Goal: Task Accomplishment & Management: Manage account settings

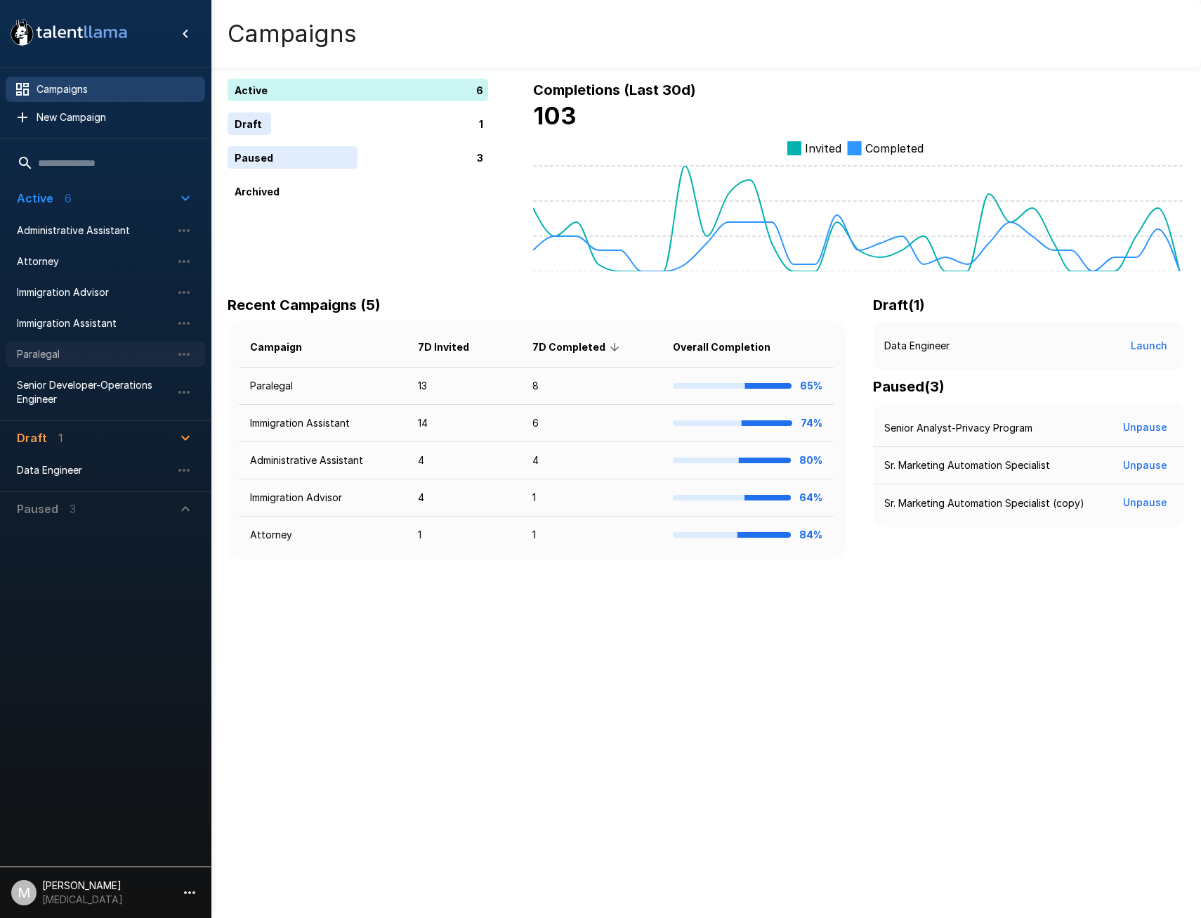
click at [22, 351] on span "Paralegal" at bounding box center [94, 354] width 155 height 14
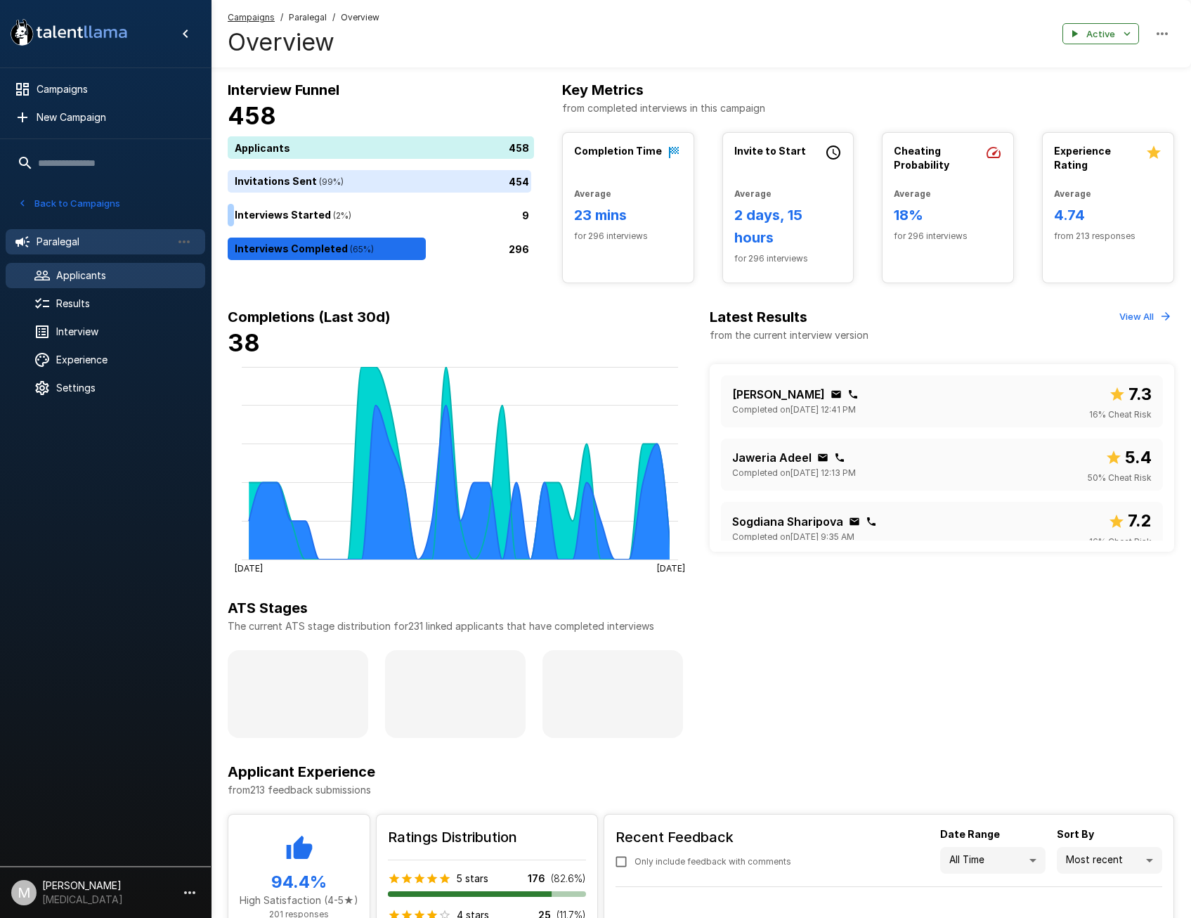
click at [81, 280] on span "Applicants" at bounding box center [125, 275] width 138 height 14
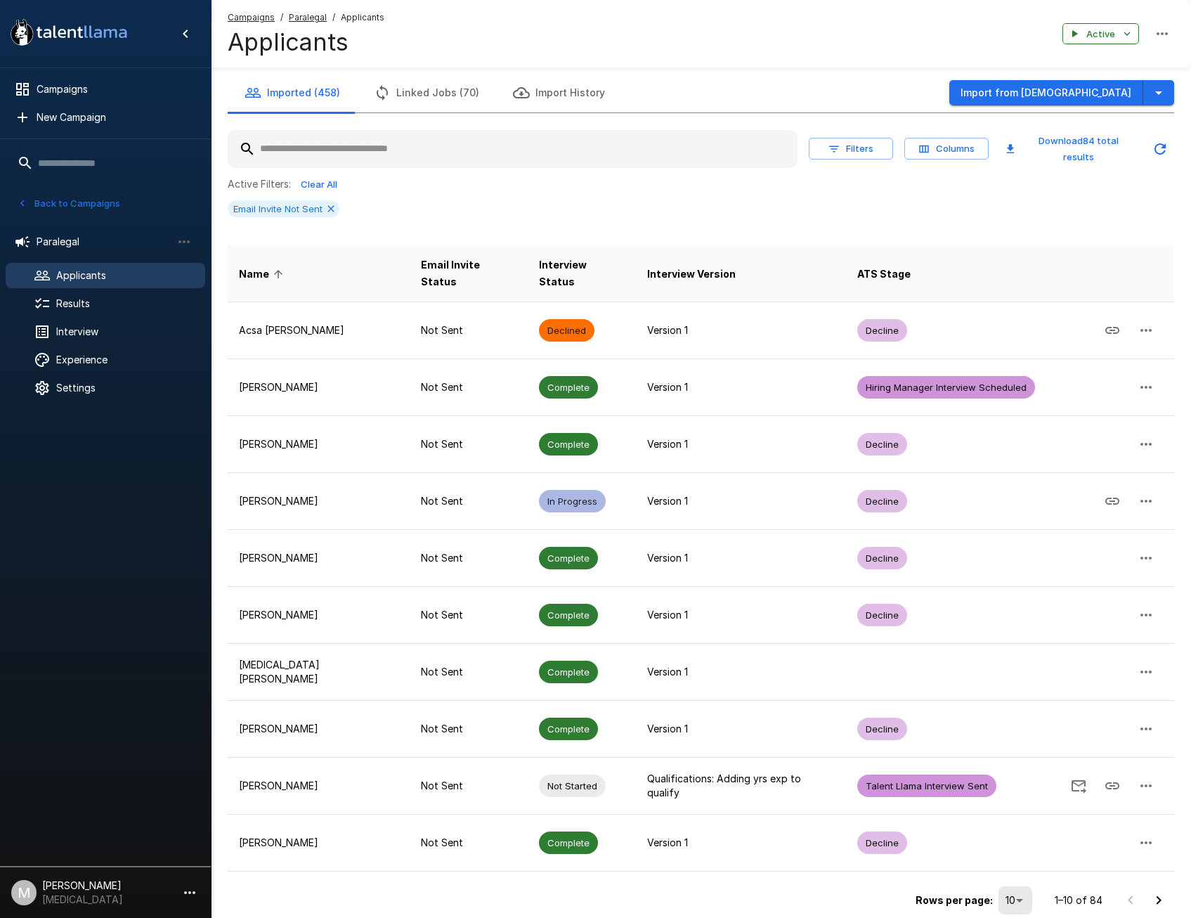
drag, startPoint x: 470, startPoint y: 131, endPoint x: 467, endPoint y: 138, distance: 7.6
click at [470, 136] on input "text" at bounding box center [513, 148] width 570 height 25
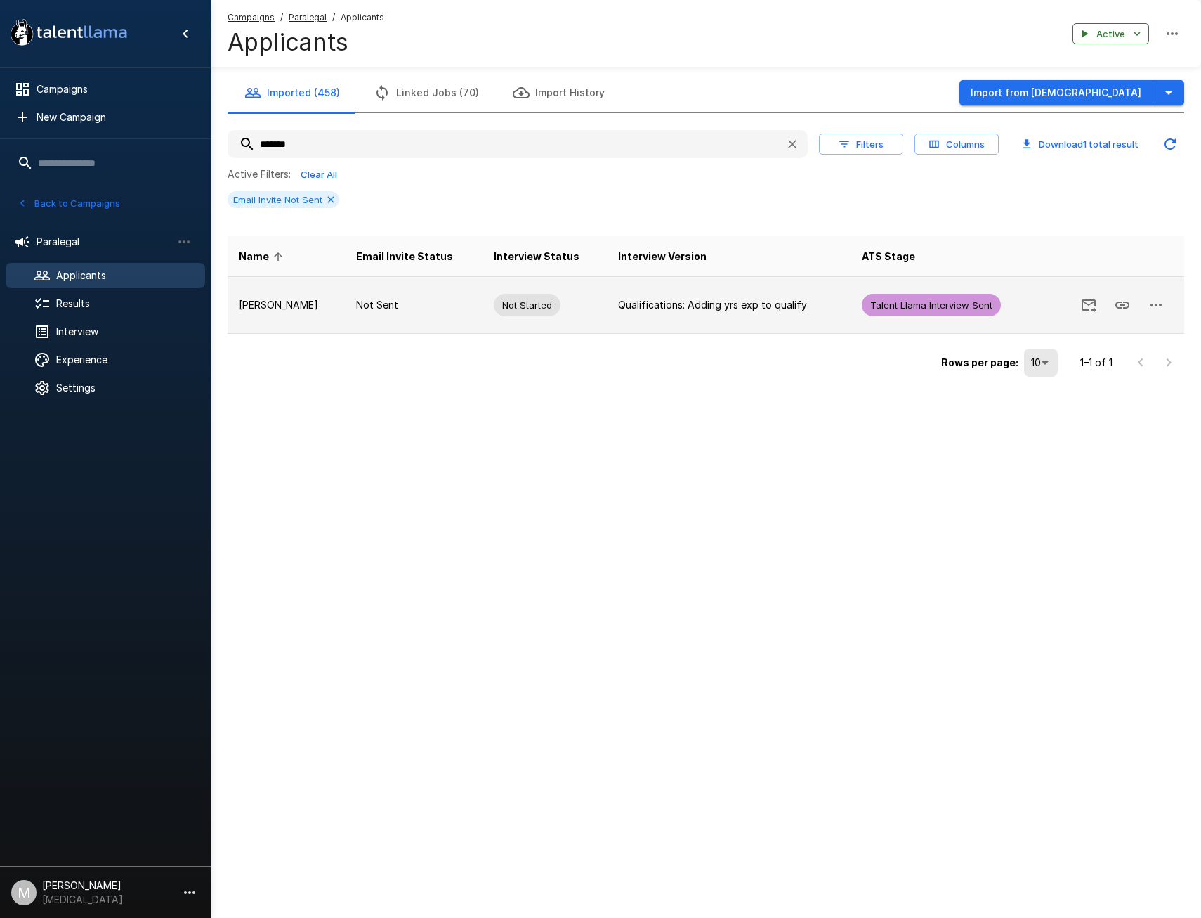
type input "*******"
click at [1090, 307] on icon "Send Invitation" at bounding box center [1089, 304] width 17 height 17
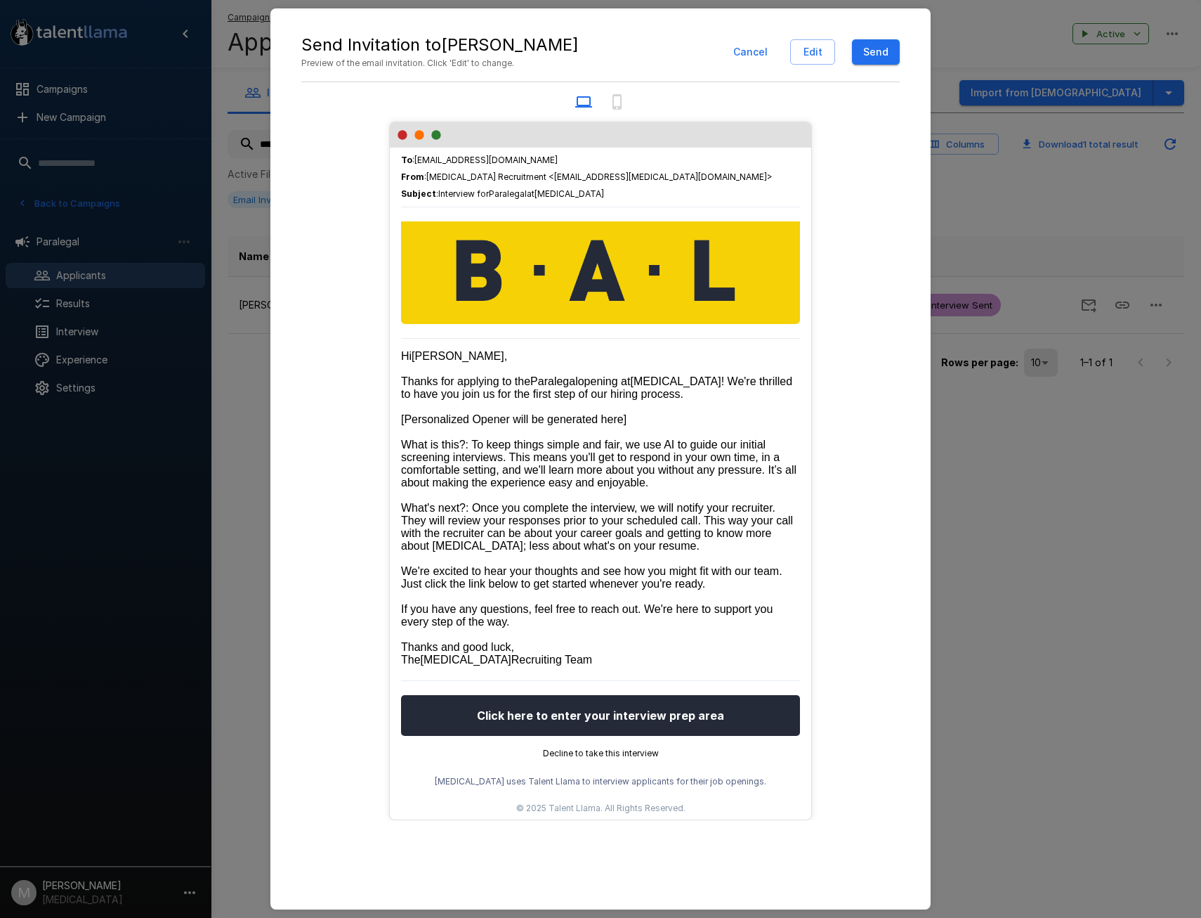
click at [884, 52] on button "Send" at bounding box center [876, 52] width 48 height 26
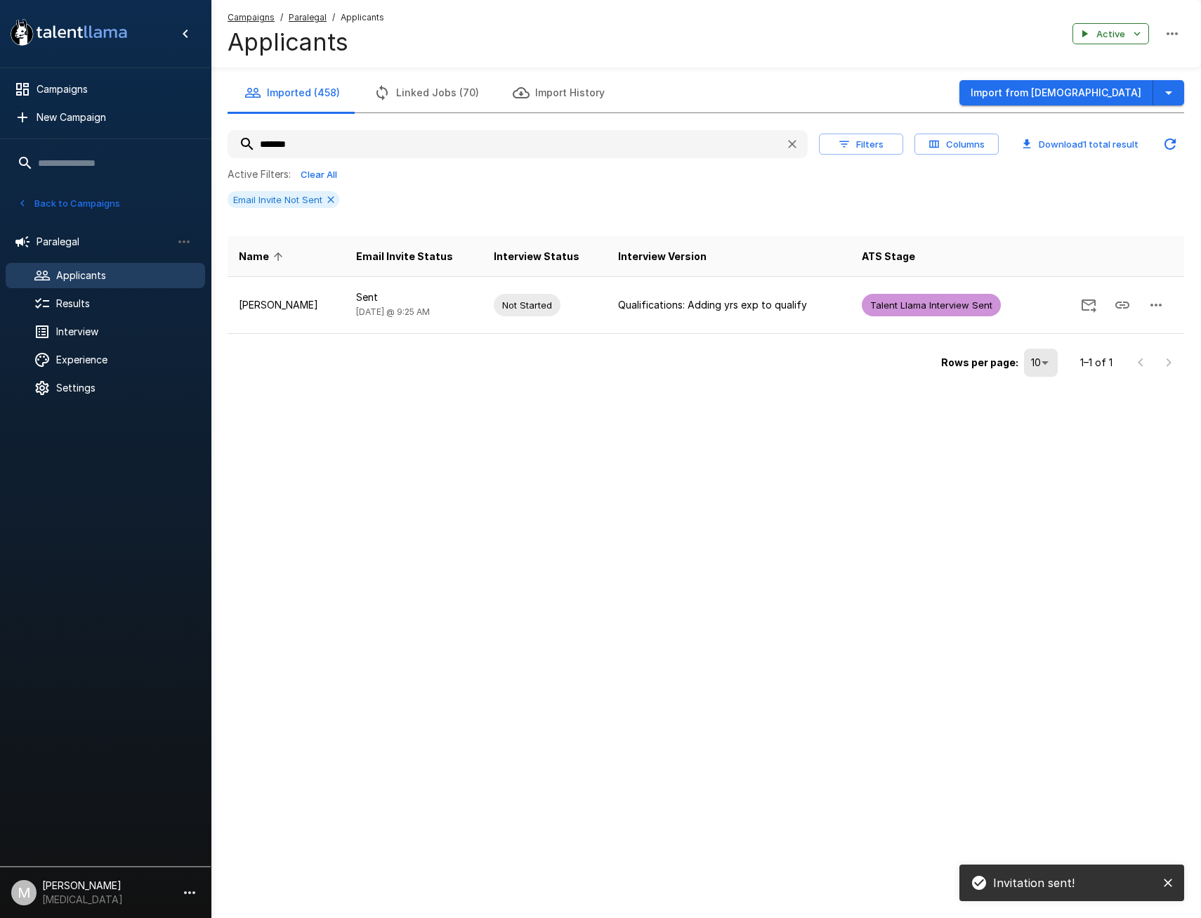
click at [787, 141] on icon "button" at bounding box center [792, 144] width 14 height 14
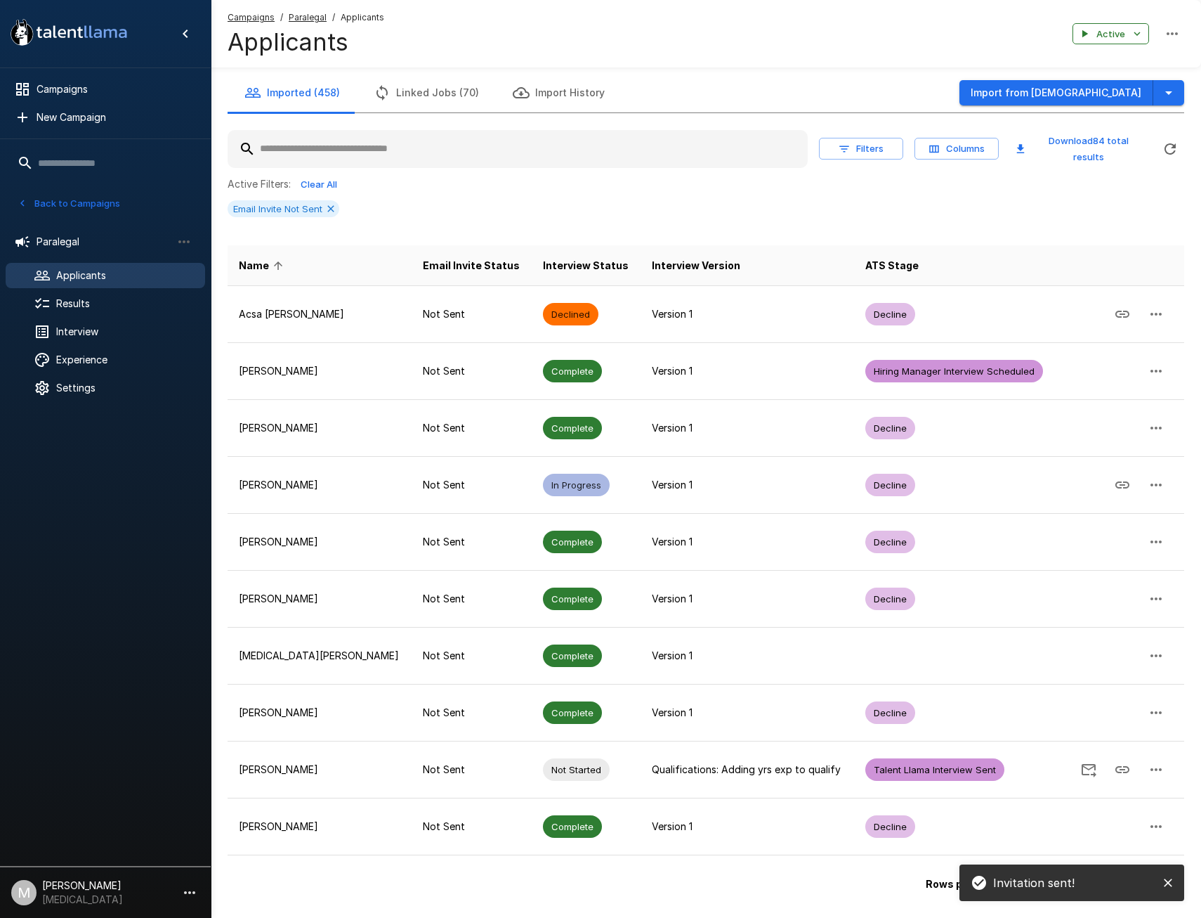
click at [855, 145] on button "Filters" at bounding box center [861, 149] width 84 height 22
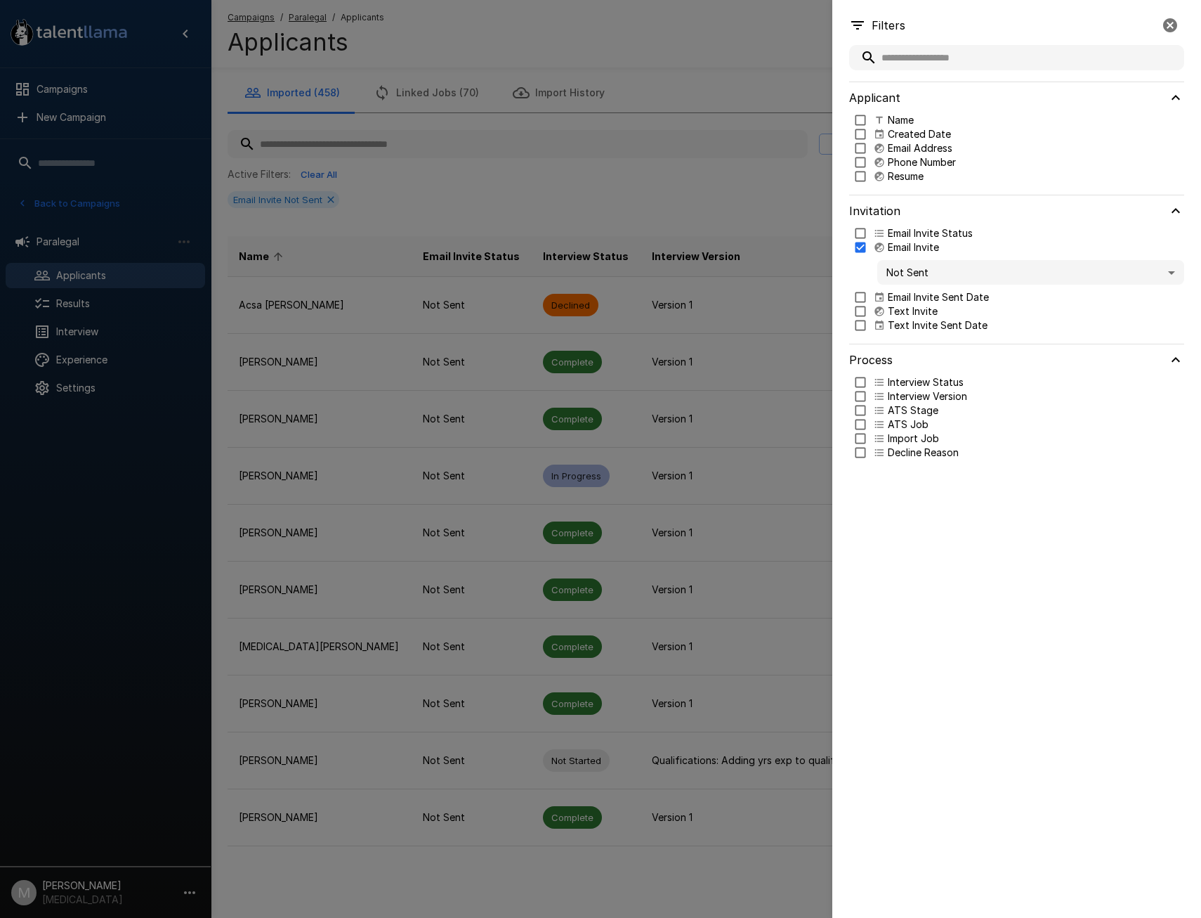
click at [736, 171] on div at bounding box center [600, 459] width 1201 height 918
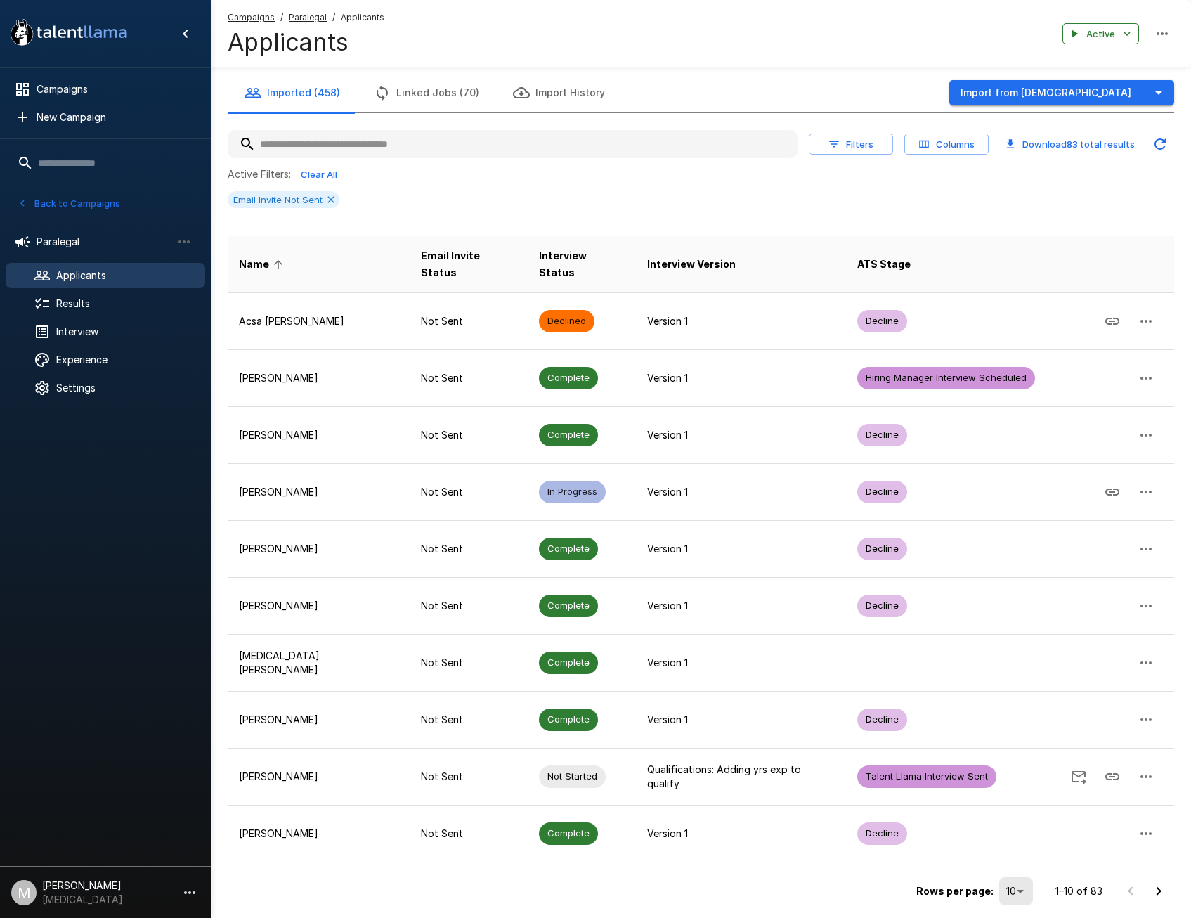
click at [618, 155] on input "text" at bounding box center [513, 143] width 570 height 25
type input "*"
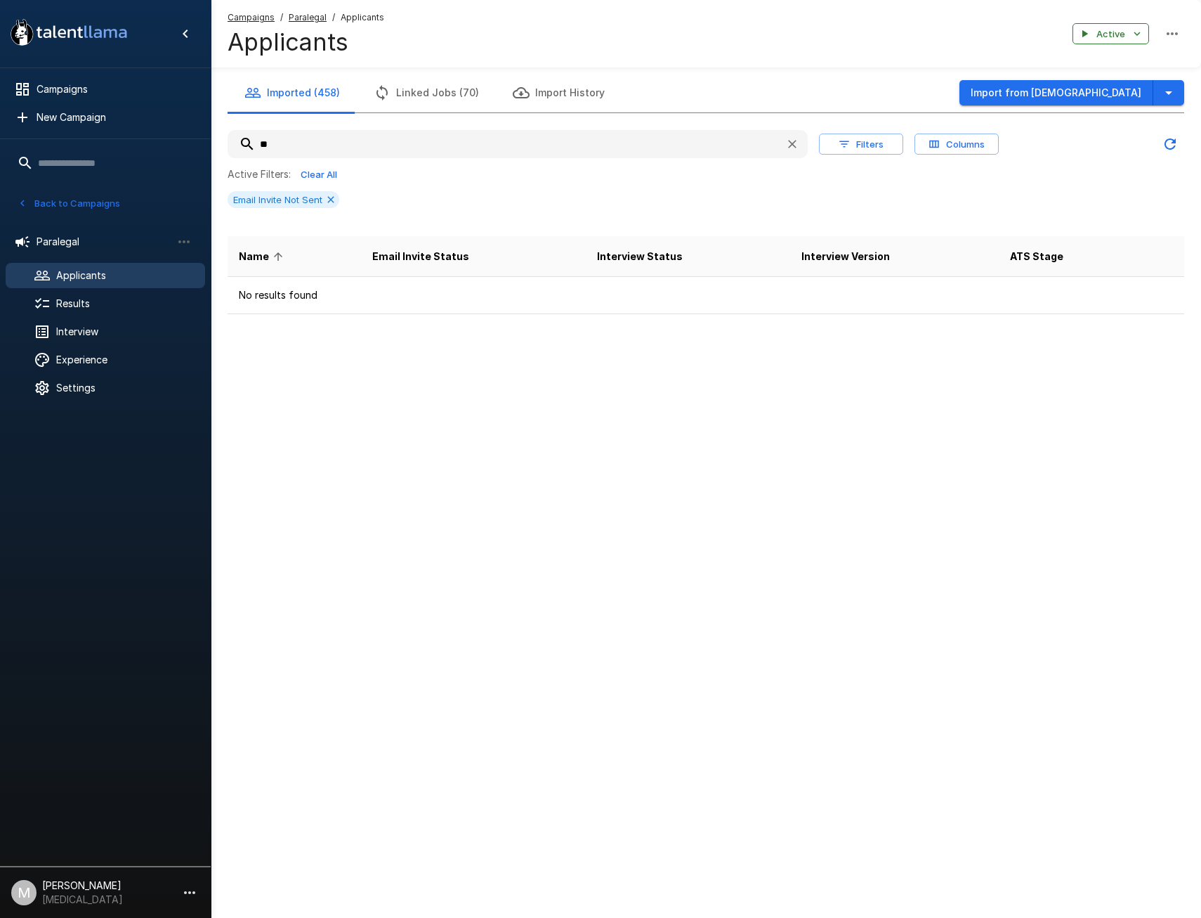
type input "*"
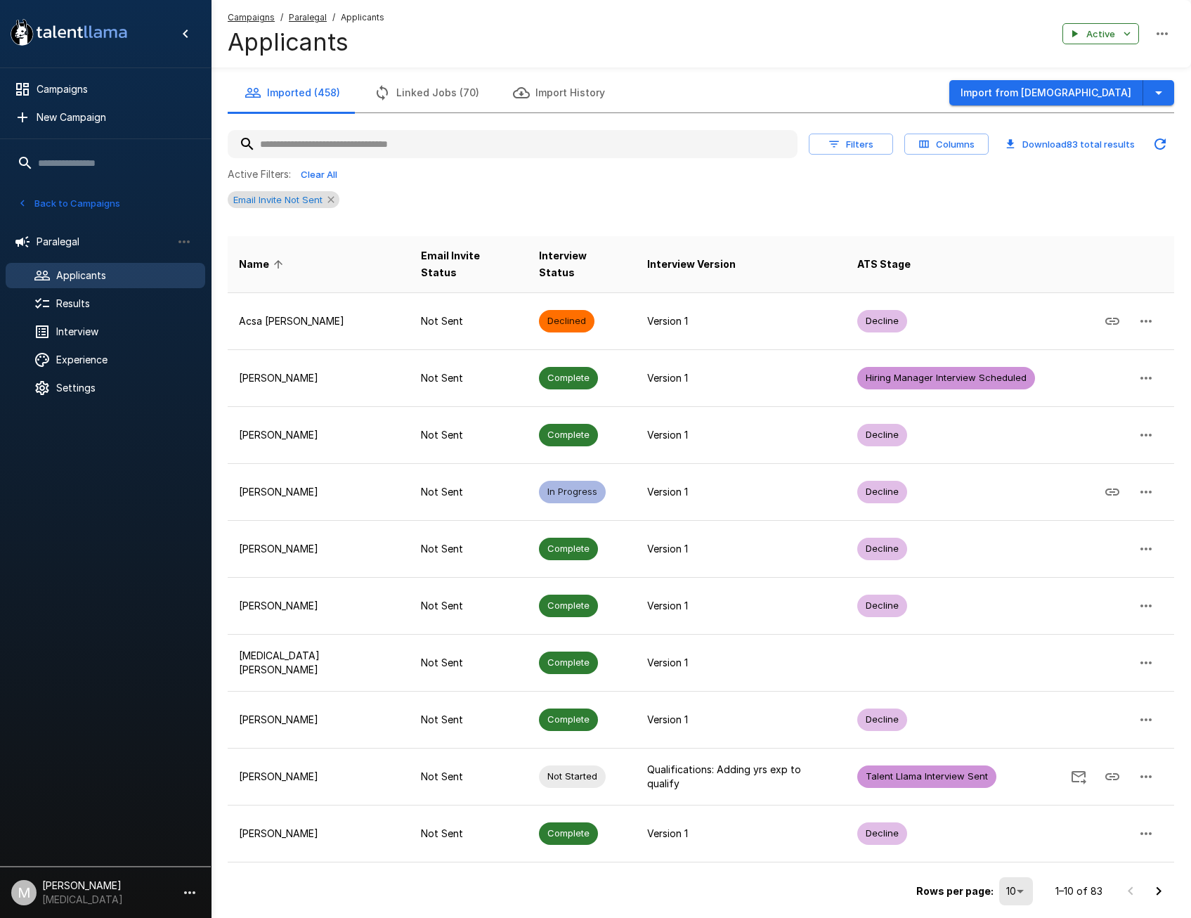
click at [325, 196] on icon at bounding box center [330, 199] width 11 height 11
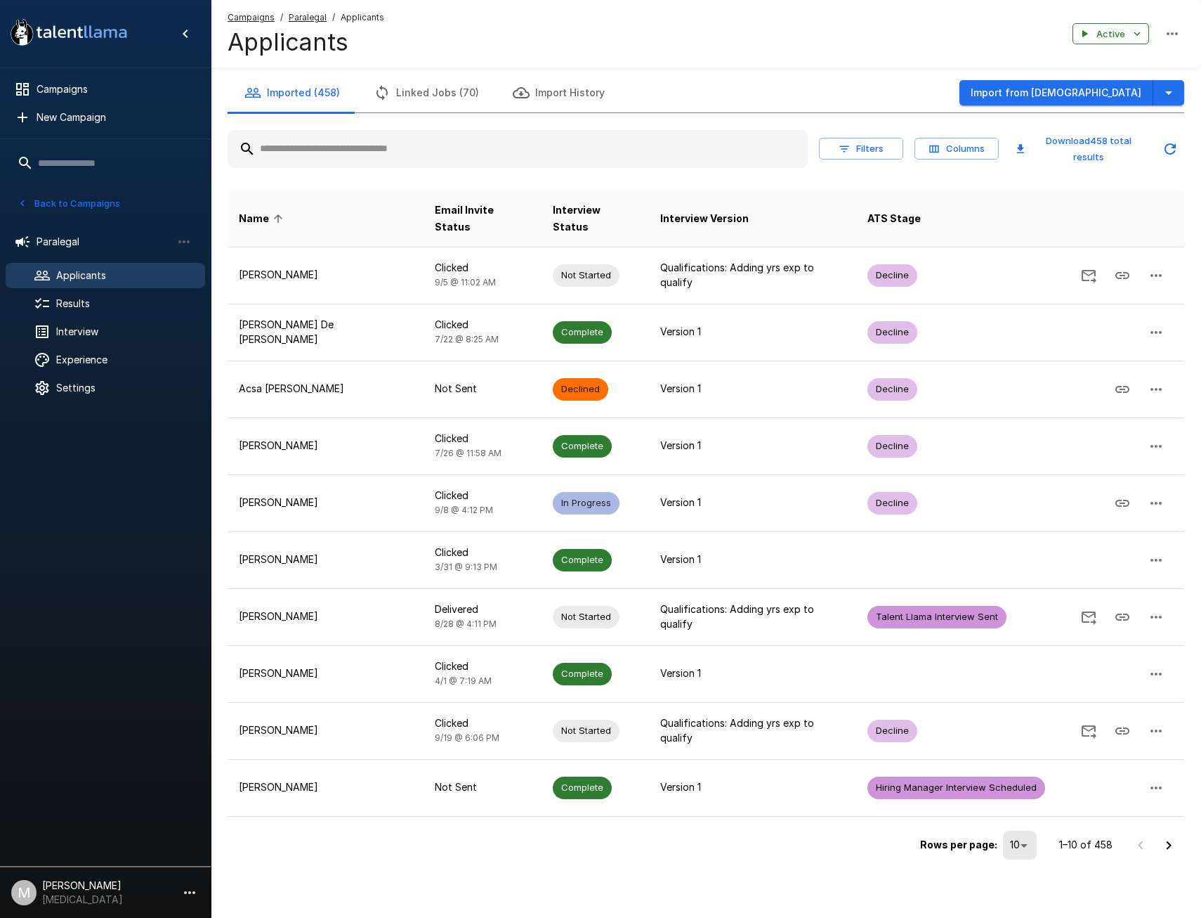
click at [358, 150] on input "text" at bounding box center [518, 148] width 580 height 25
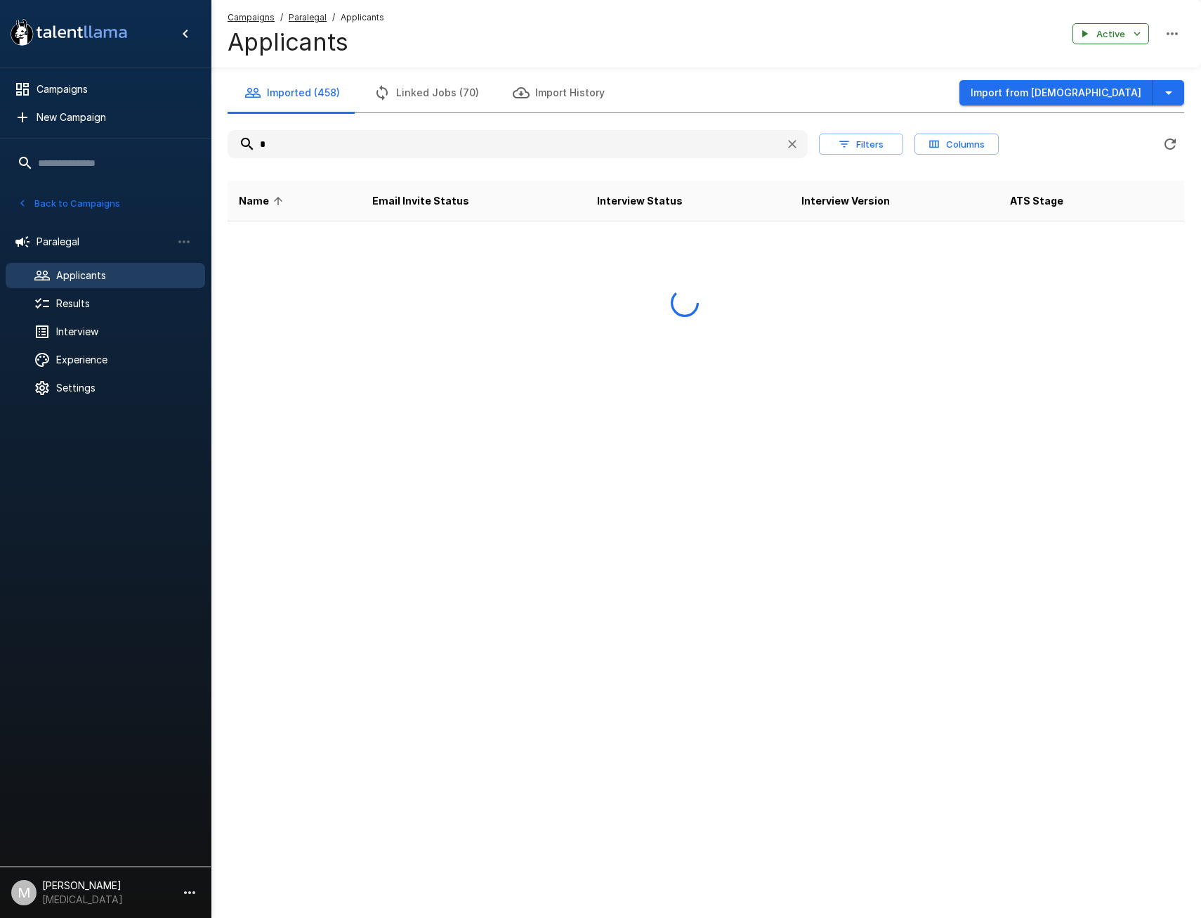
type input "*"
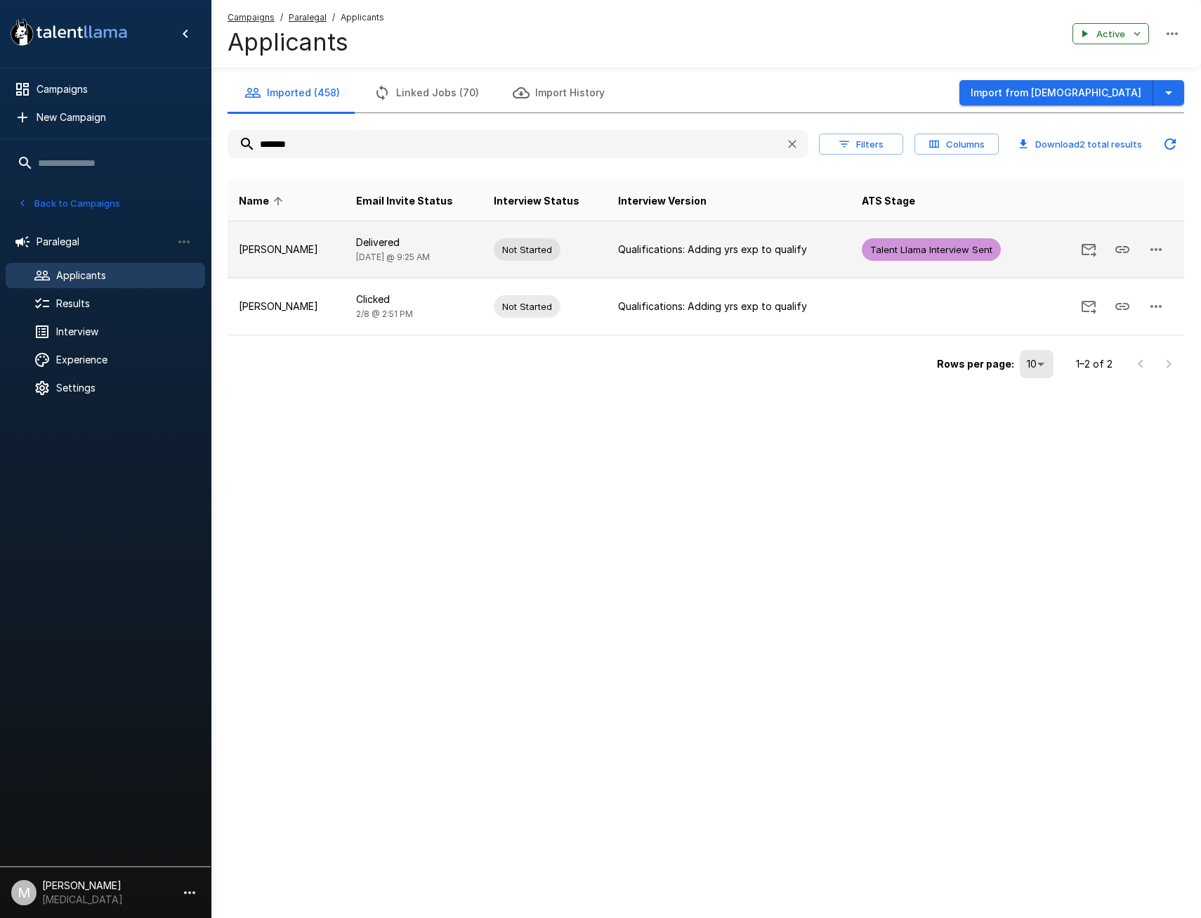
type input "*******"
click at [353, 251] on td "Delivered Today @ 9:25 AM" at bounding box center [414, 249] width 138 height 57
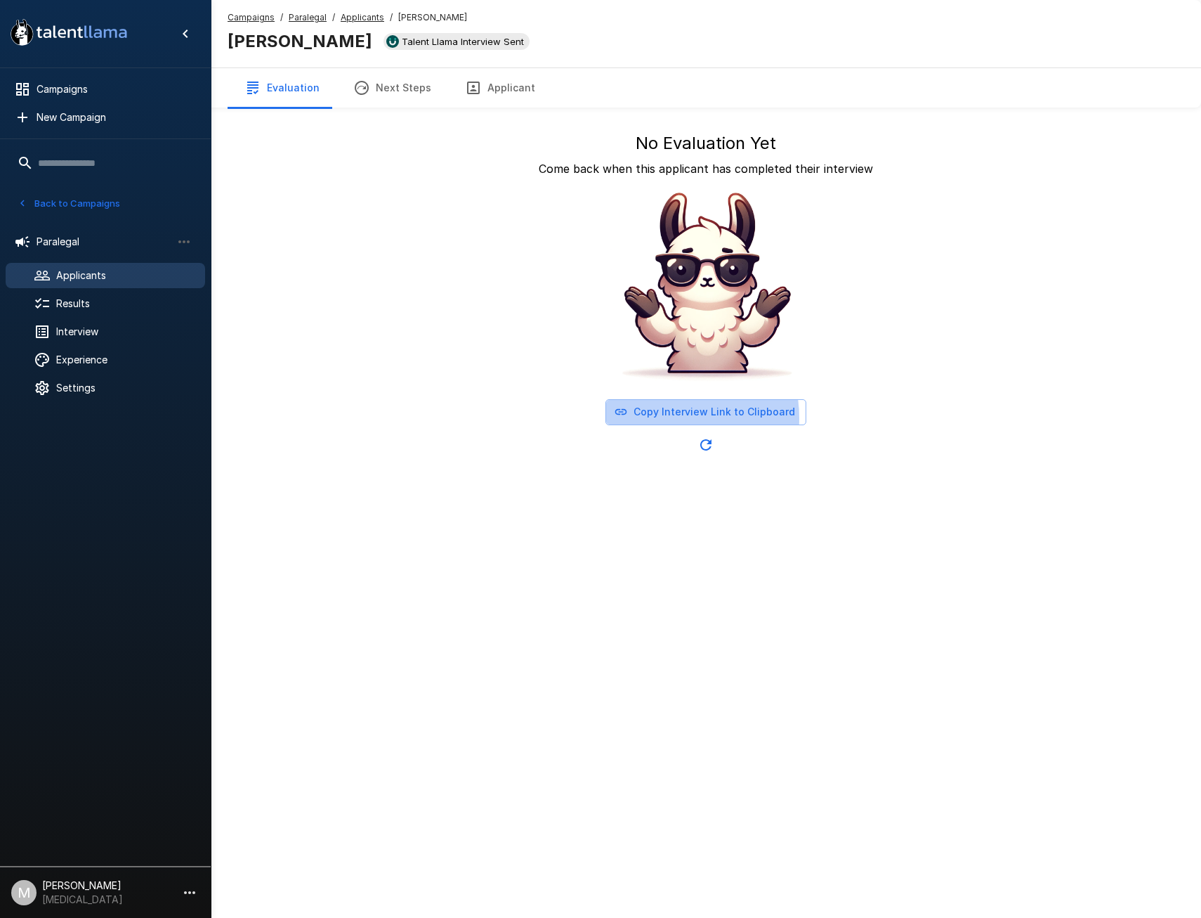
click at [661, 416] on button "Copy Interview Link to Clipboard" at bounding box center [706, 412] width 201 height 26
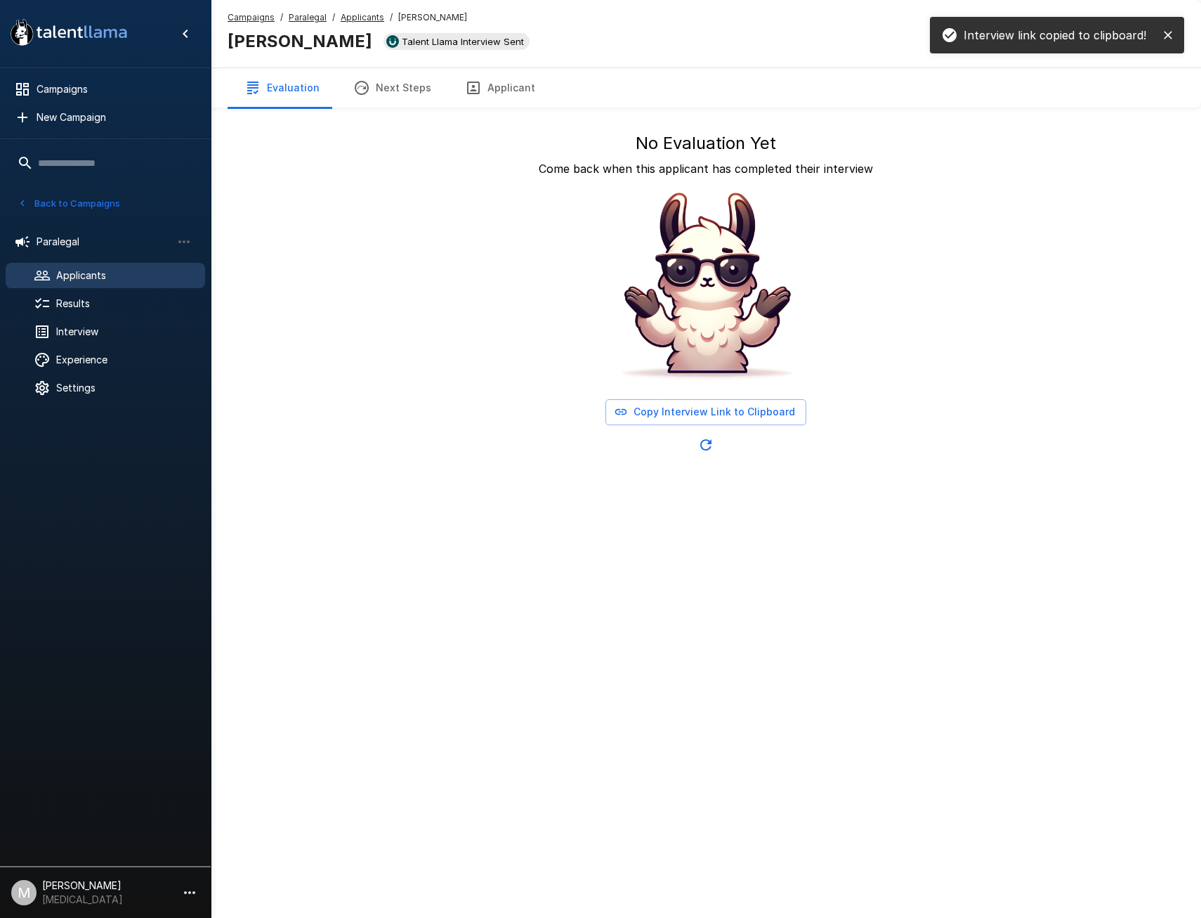
drag, startPoint x: 258, startPoint y: 20, endPoint x: 211, endPoint y: 112, distance: 103.4
click at [258, 20] on u "Campaigns" at bounding box center [251, 17] width 47 height 11
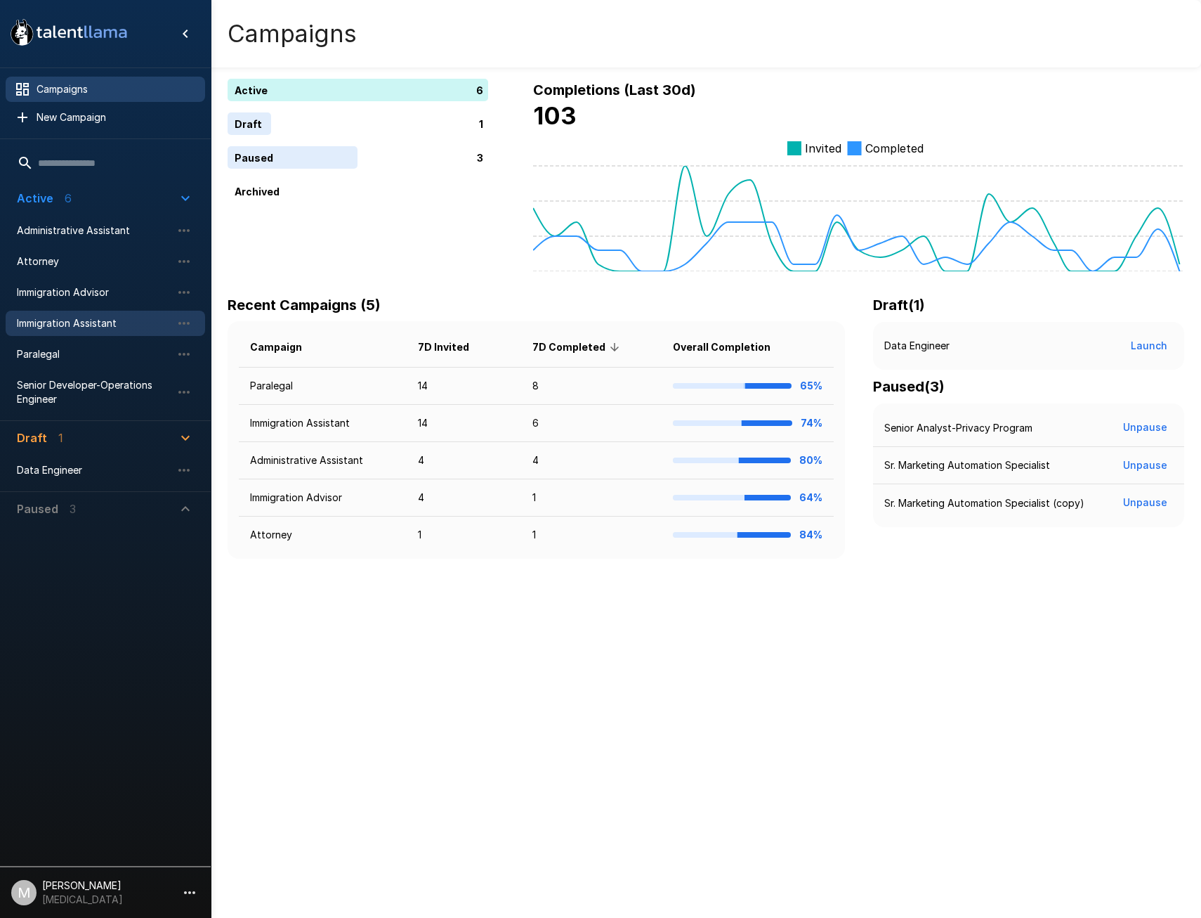
click at [52, 327] on span "Immigration Assistant" at bounding box center [94, 323] width 155 height 14
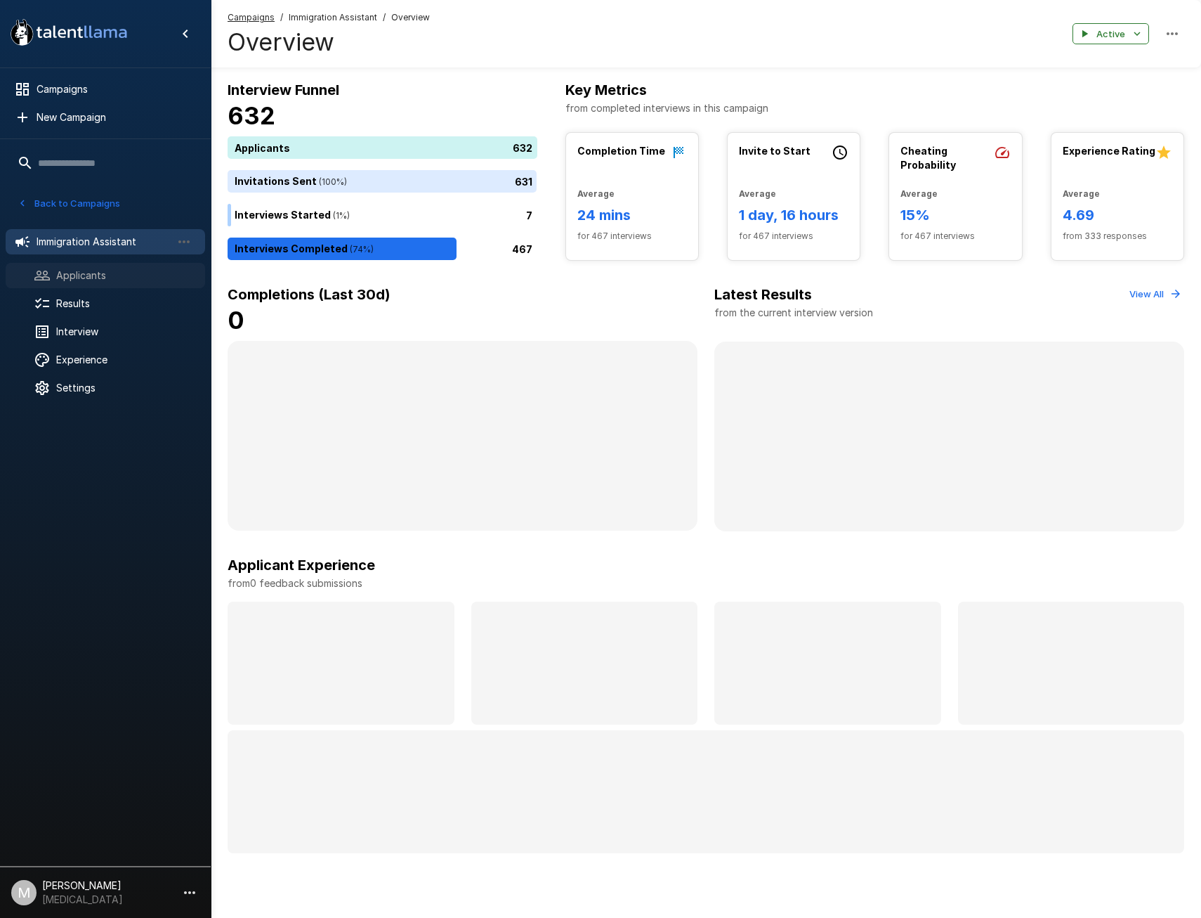
click at [90, 285] on div "Applicants" at bounding box center [106, 275] width 200 height 25
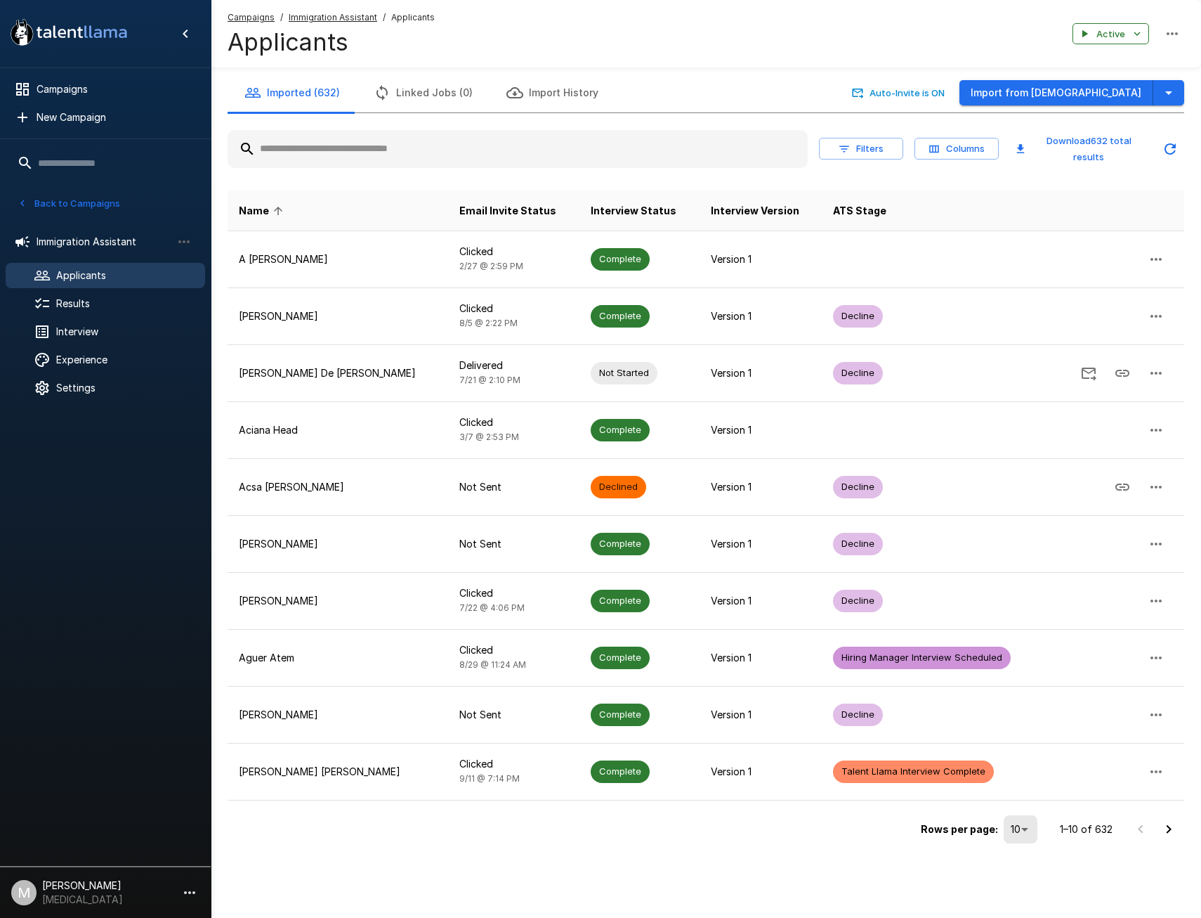
click at [374, 134] on div at bounding box center [518, 149] width 580 height 38
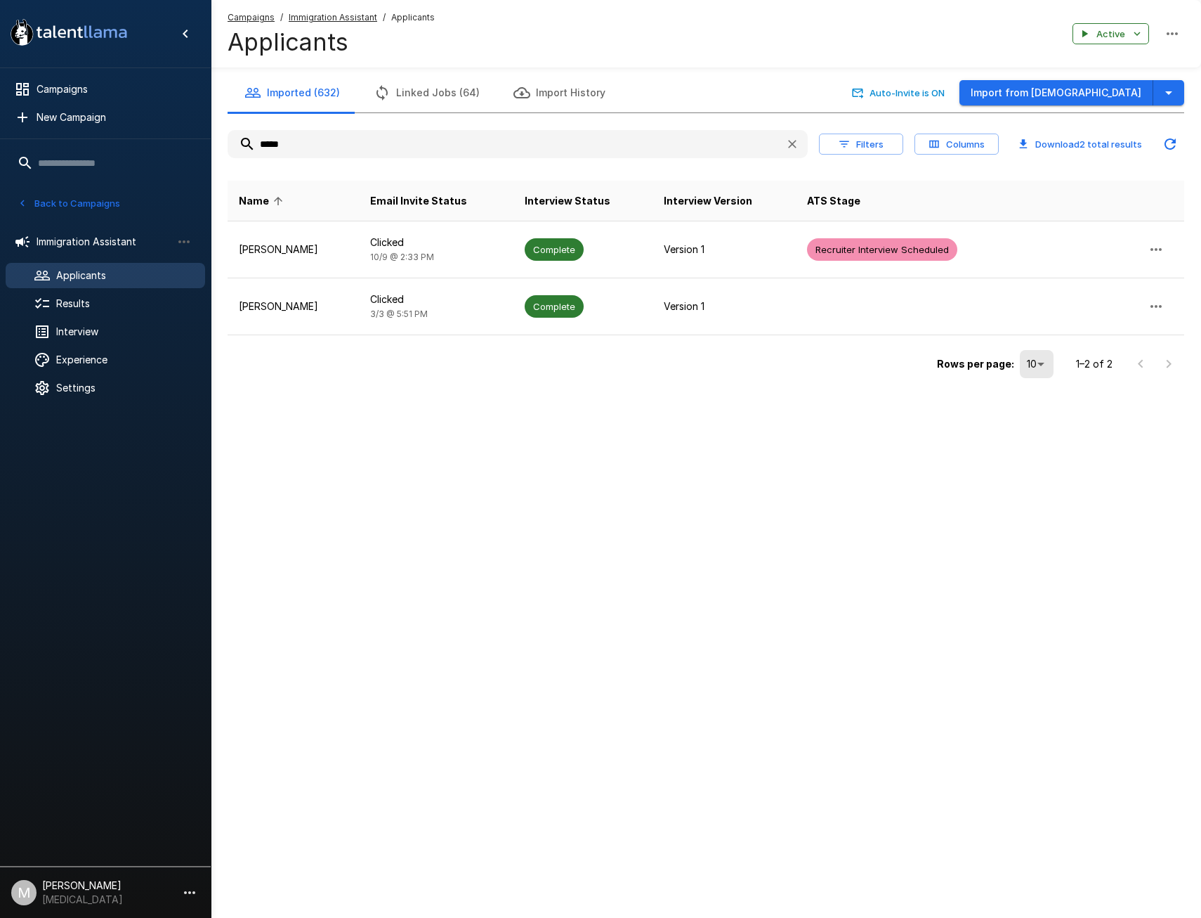
type input "*****"
click at [241, 15] on u "Campaigns" at bounding box center [251, 17] width 47 height 11
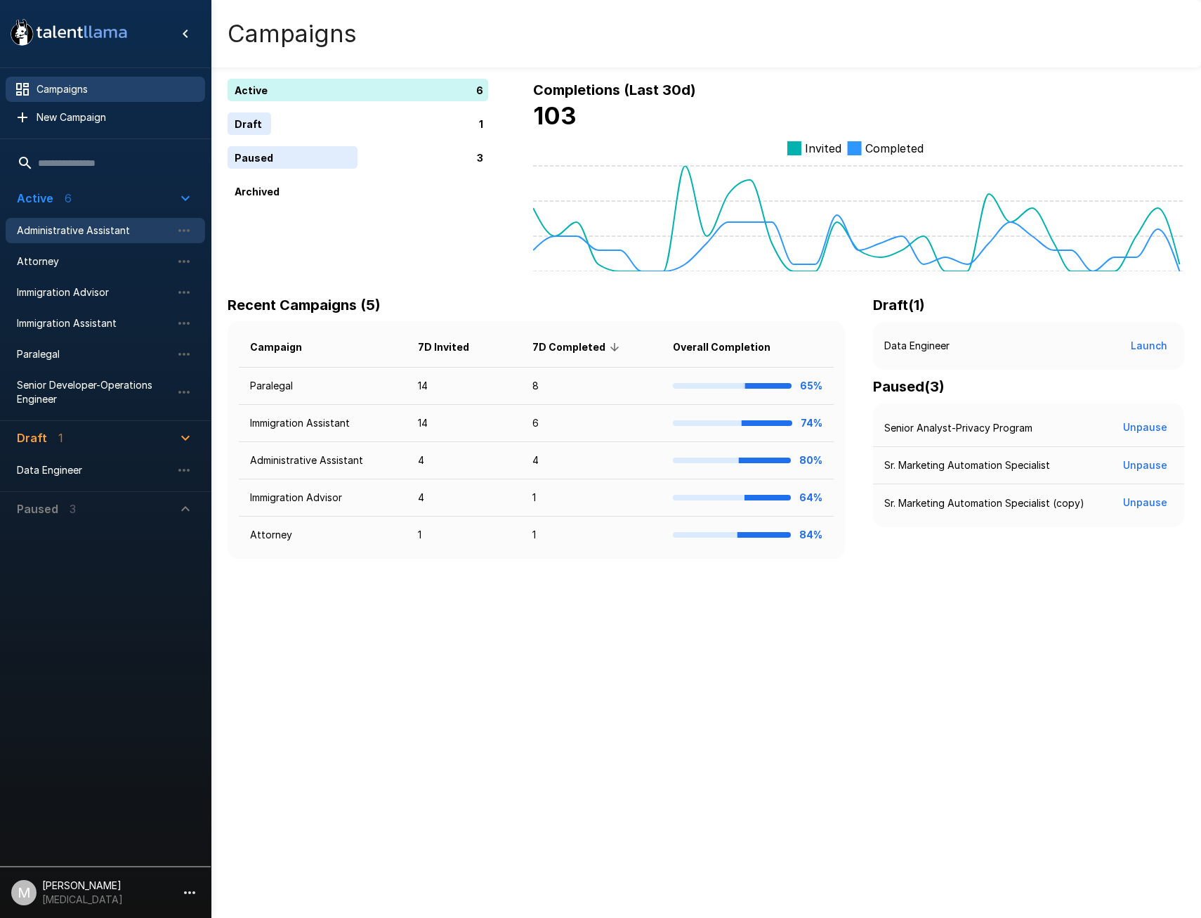
click at [84, 235] on span "Administrative Assistant" at bounding box center [94, 230] width 155 height 14
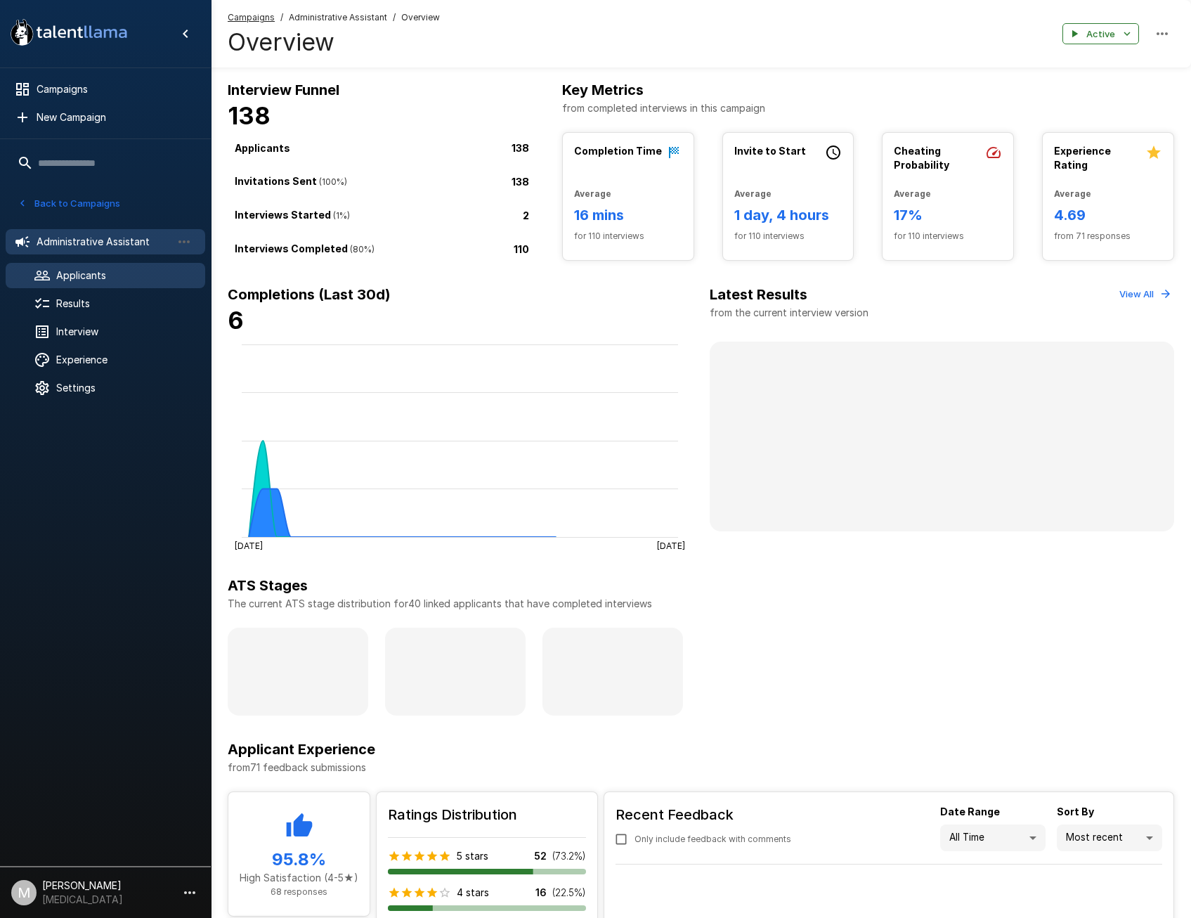
click at [96, 280] on span "Applicants" at bounding box center [125, 275] width 138 height 14
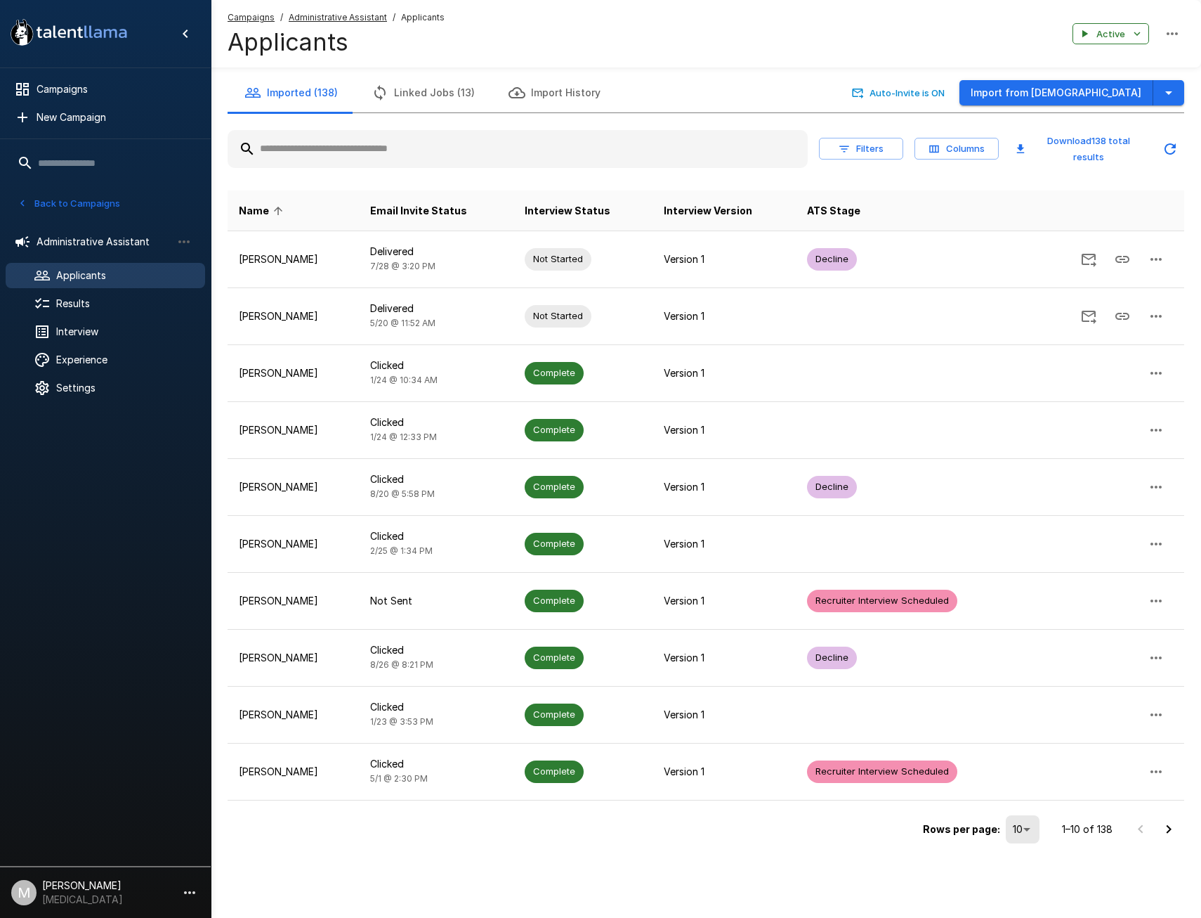
click at [317, 152] on input "text" at bounding box center [518, 148] width 580 height 25
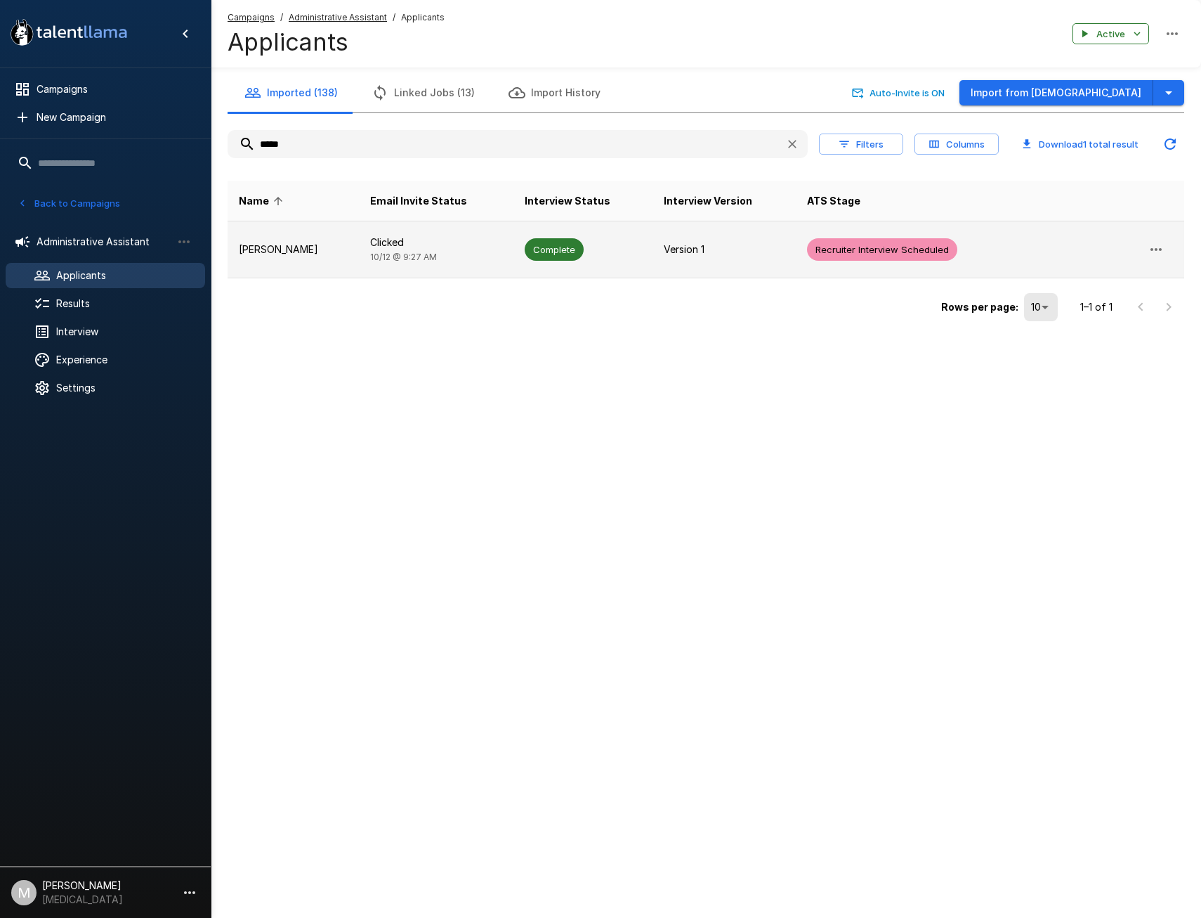
type input "*****"
click at [359, 249] on td "Clicked 10/12 @ 9:27 AM" at bounding box center [436, 249] width 154 height 57
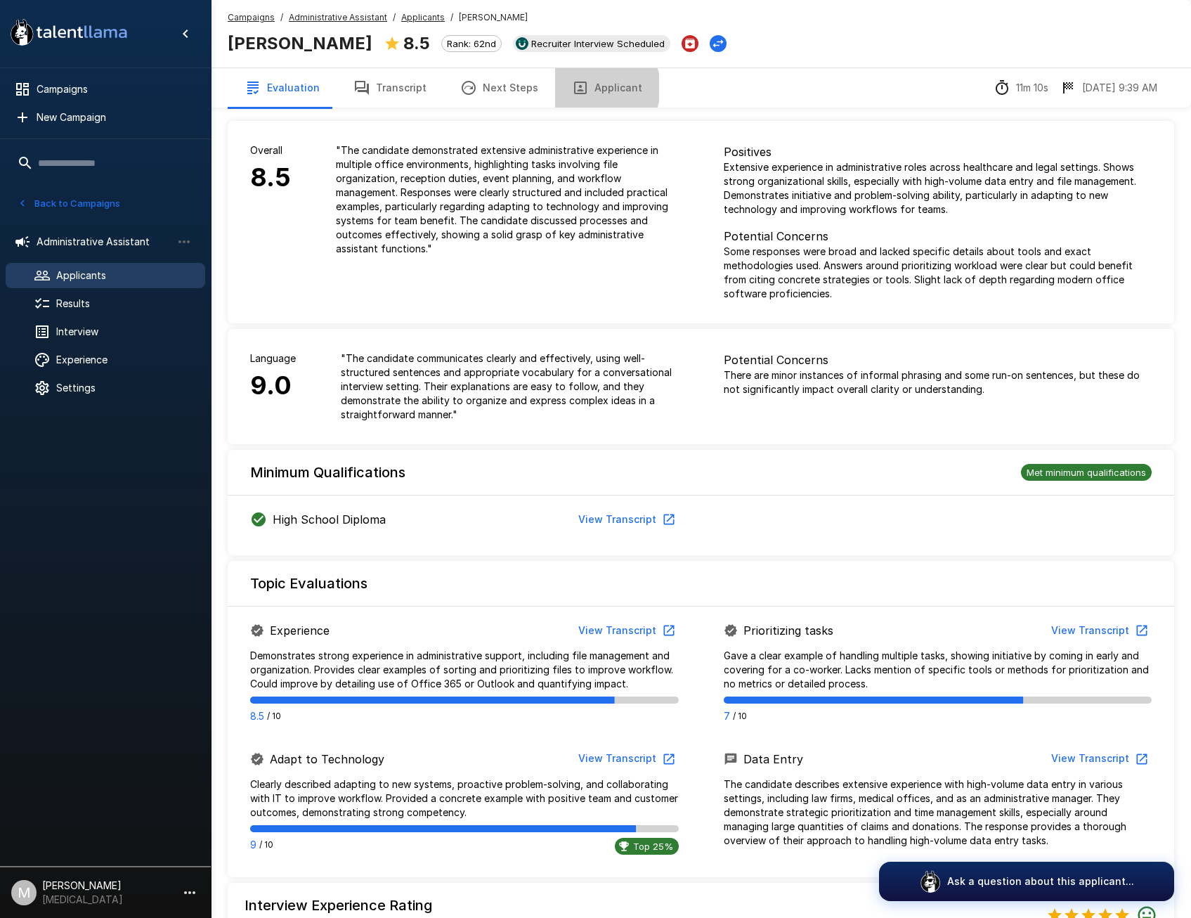
click at [585, 88] on button "Applicant" at bounding box center [607, 87] width 104 height 39
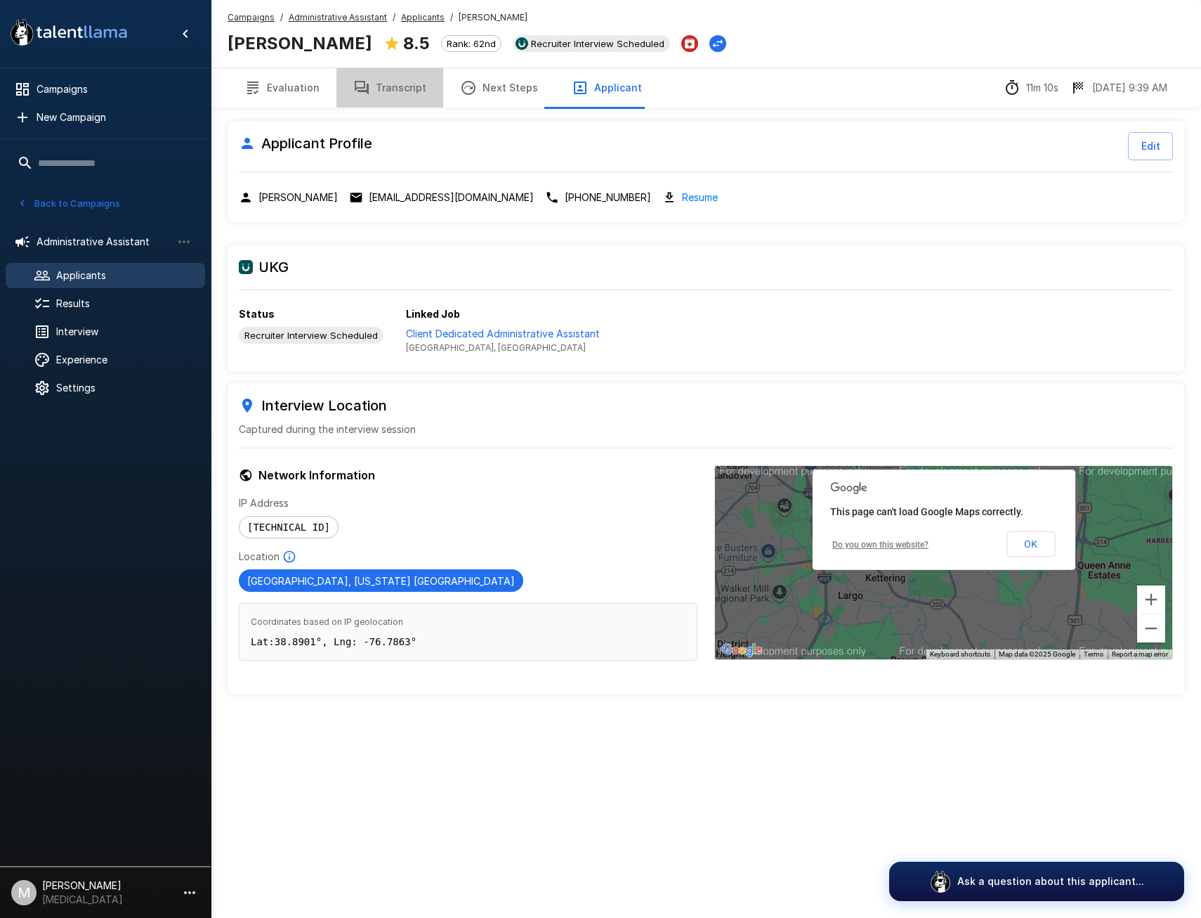
click at [394, 103] on button "Transcript" at bounding box center [390, 87] width 107 height 39
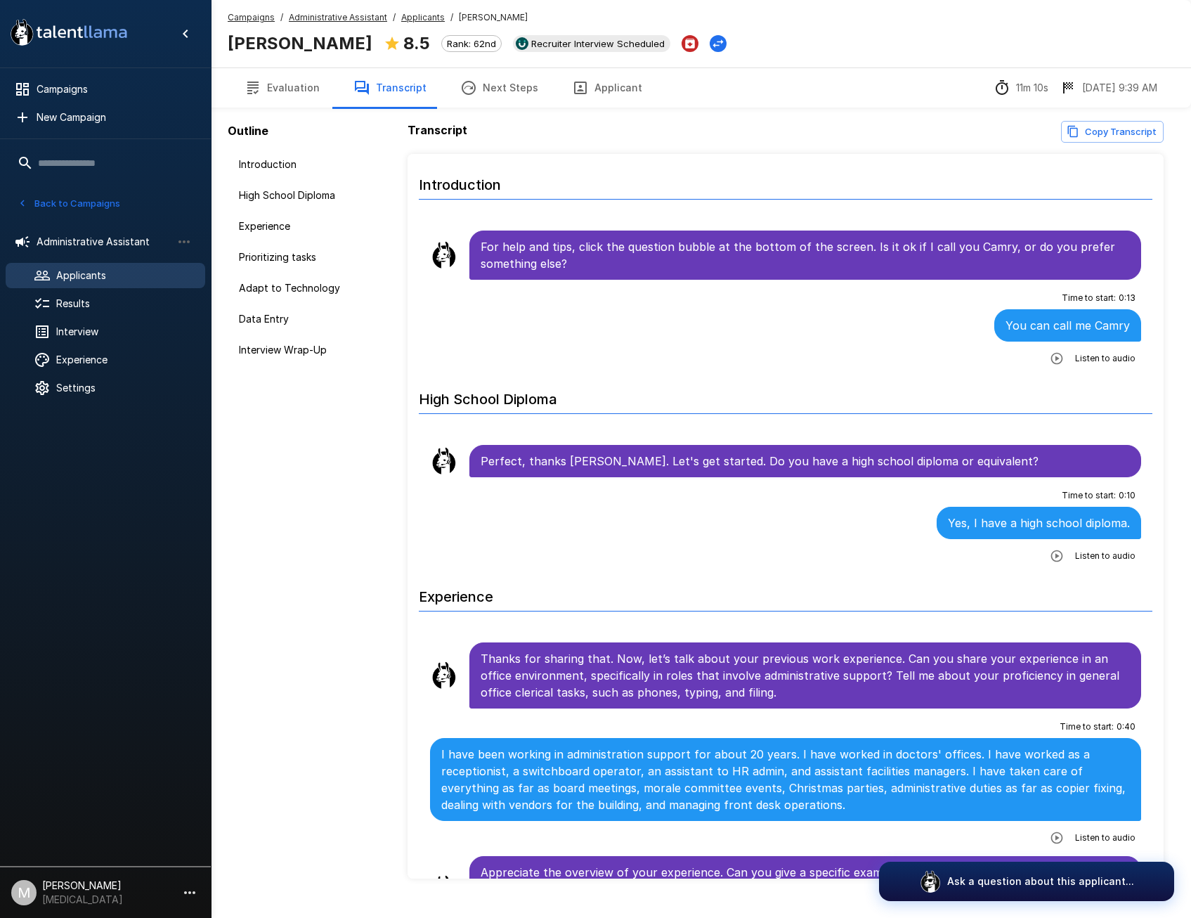
click at [1050, 357] on icon "button" at bounding box center [1057, 358] width 14 height 14
drag, startPoint x: 242, startPoint y: 20, endPoint x: 155, endPoint y: 348, distance: 340.0
click at [242, 20] on u "Campaigns" at bounding box center [251, 17] width 47 height 11
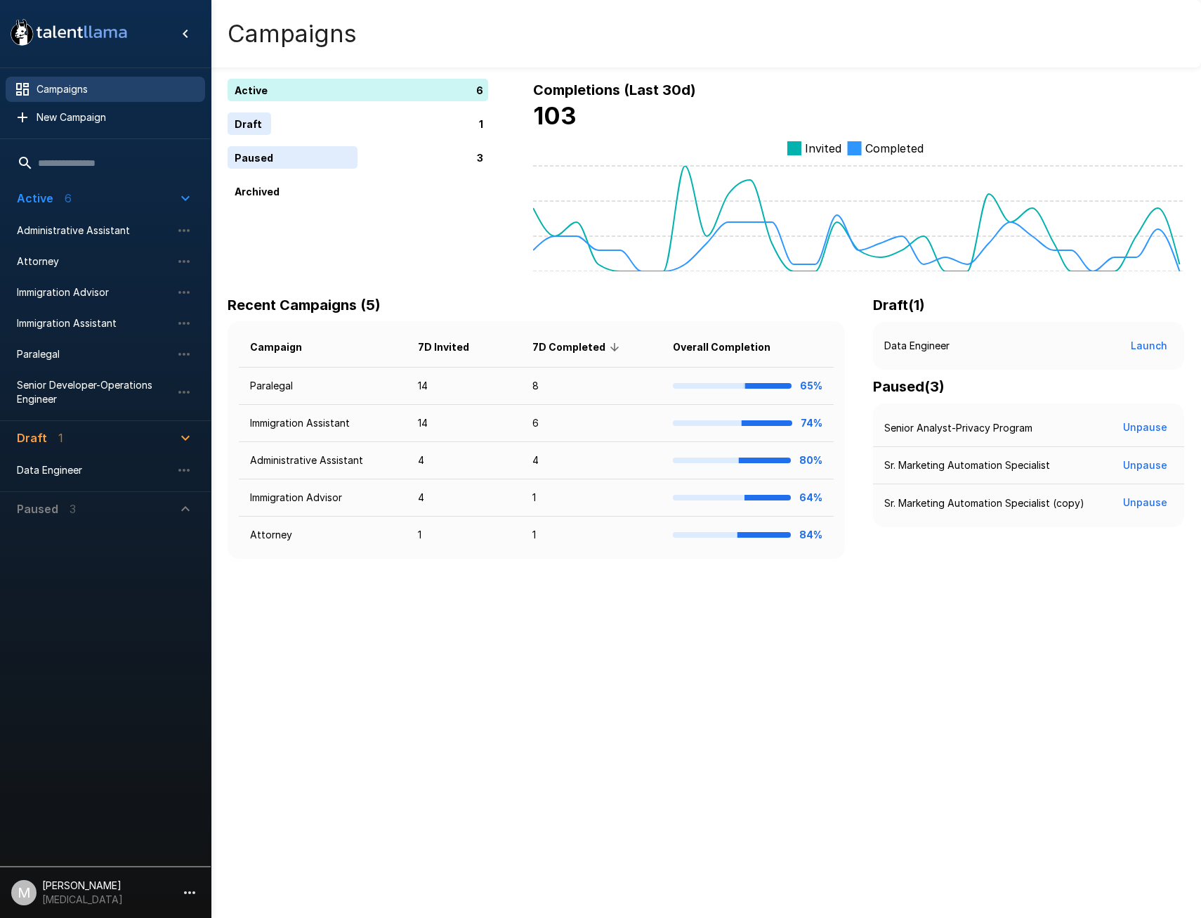
drag, startPoint x: 70, startPoint y: 318, endPoint x: 100, endPoint y: 297, distance: 36.8
click at [70, 318] on span "Immigration Assistant" at bounding box center [94, 323] width 155 height 14
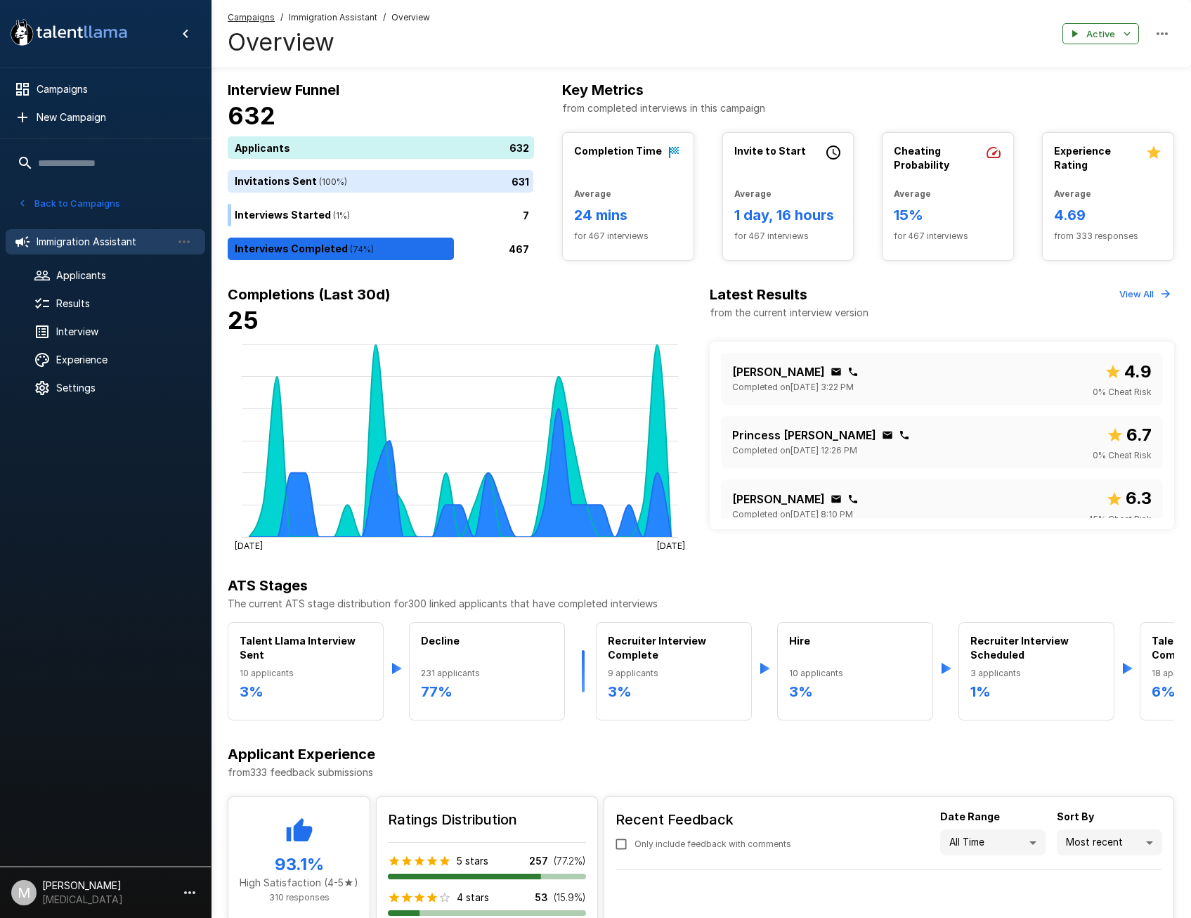
click at [262, 15] on u "Campaigns" at bounding box center [251, 17] width 47 height 11
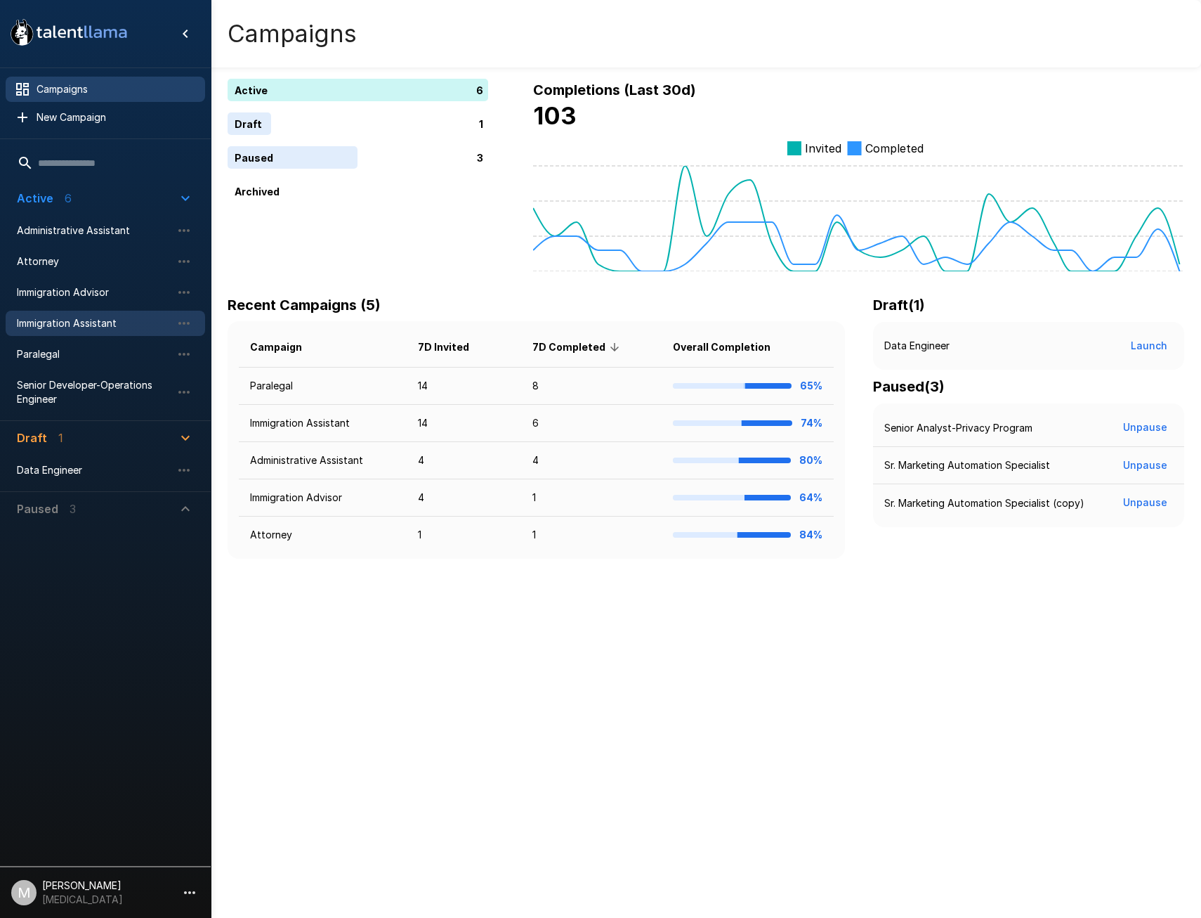
click at [58, 328] on span "Immigration Assistant" at bounding box center [94, 323] width 155 height 14
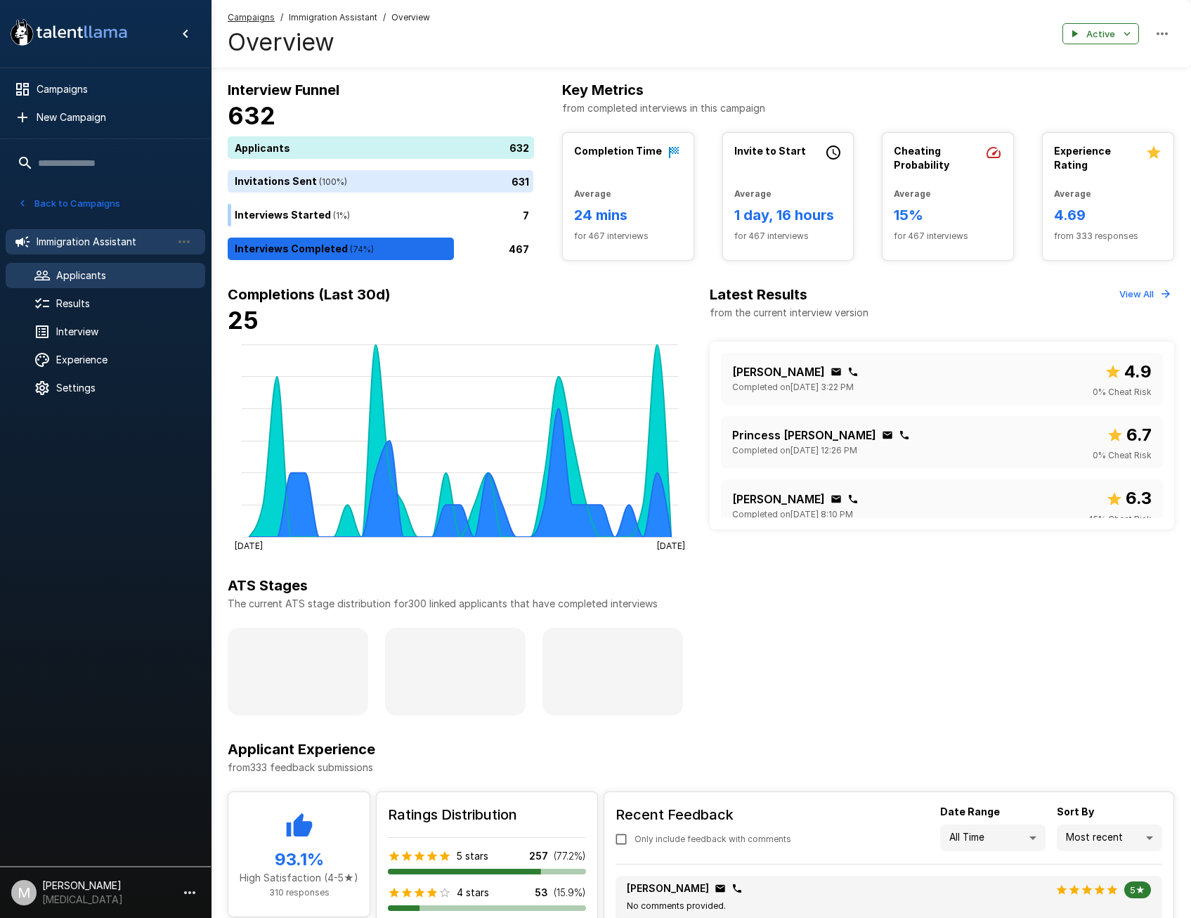
click at [61, 275] on span "Applicants" at bounding box center [125, 275] width 138 height 14
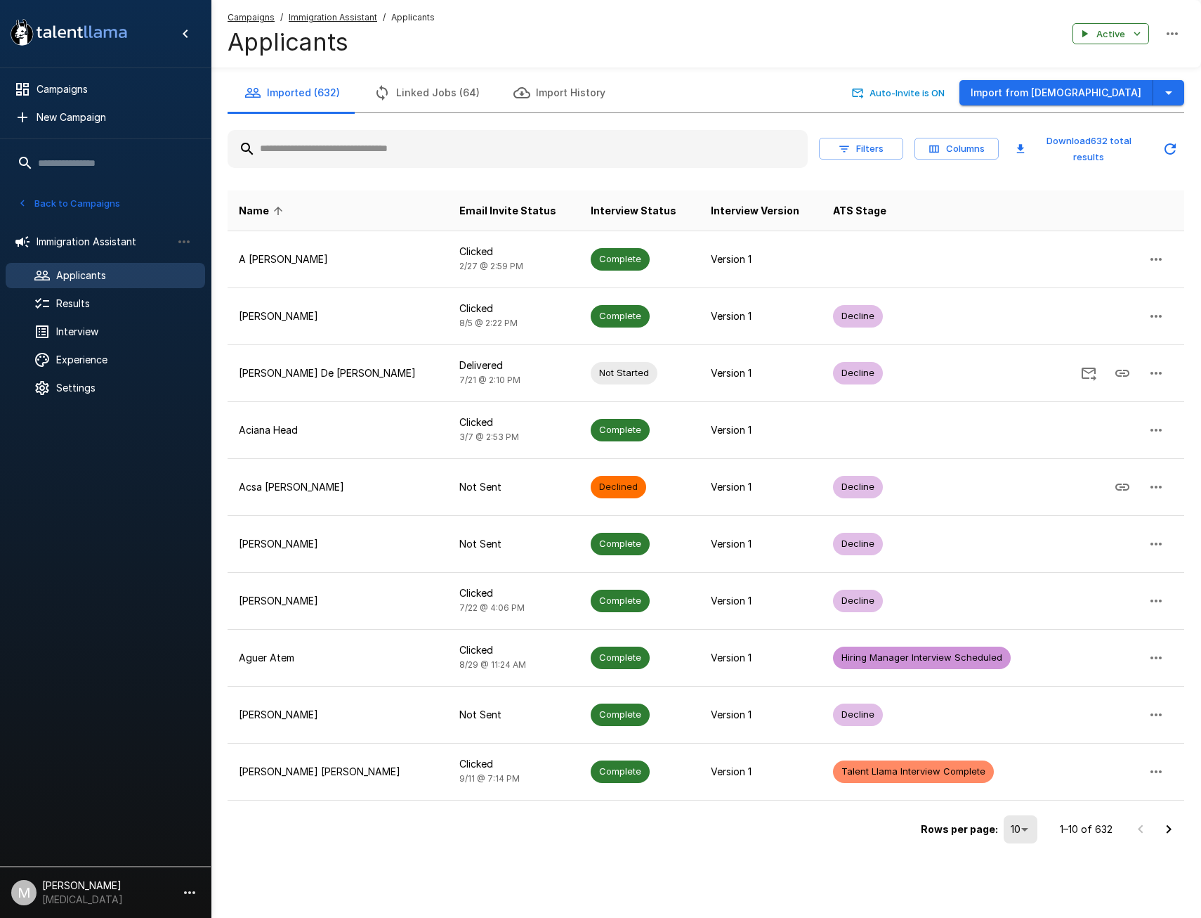
click at [418, 149] on input "text" at bounding box center [518, 148] width 580 height 25
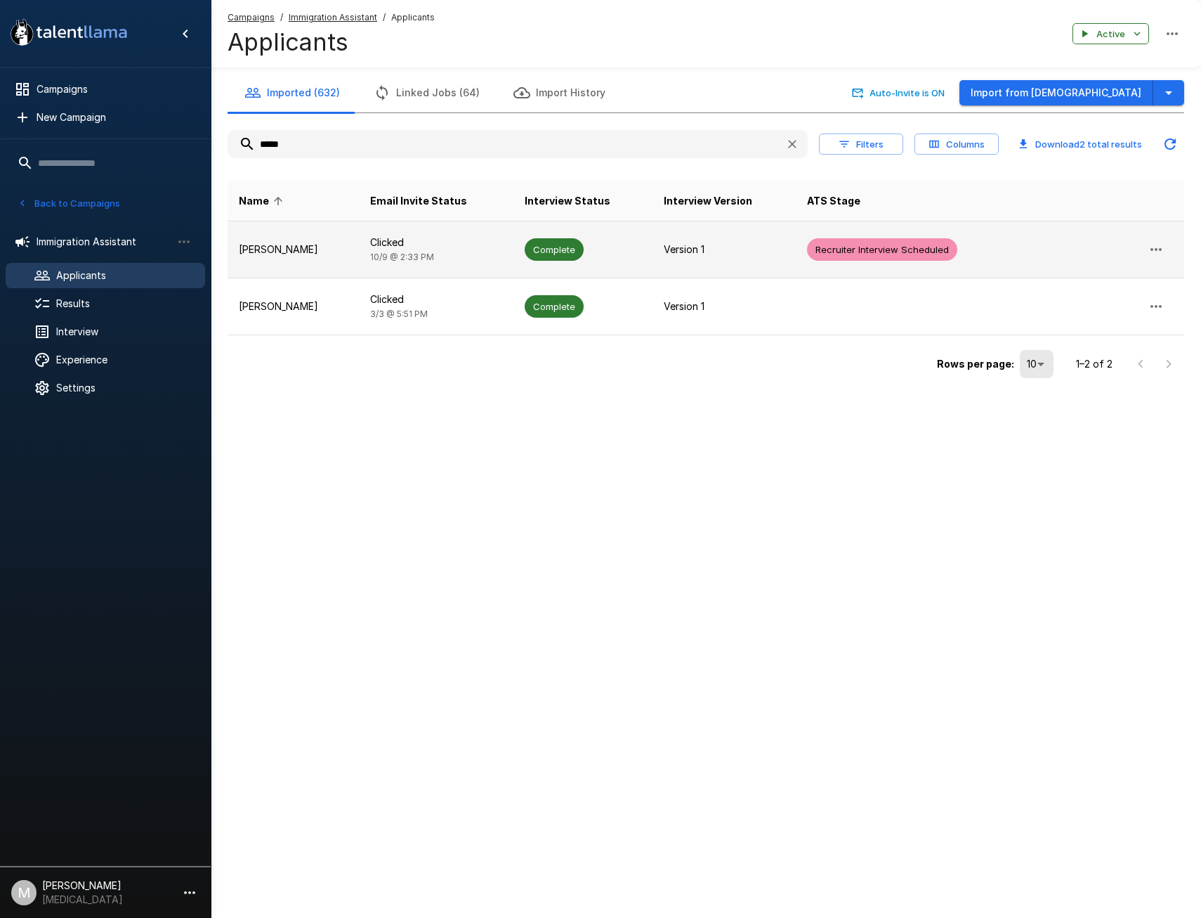
type input "*****"
click at [467, 252] on td "Clicked 10/9 @ 2:33 PM" at bounding box center [436, 249] width 154 height 57
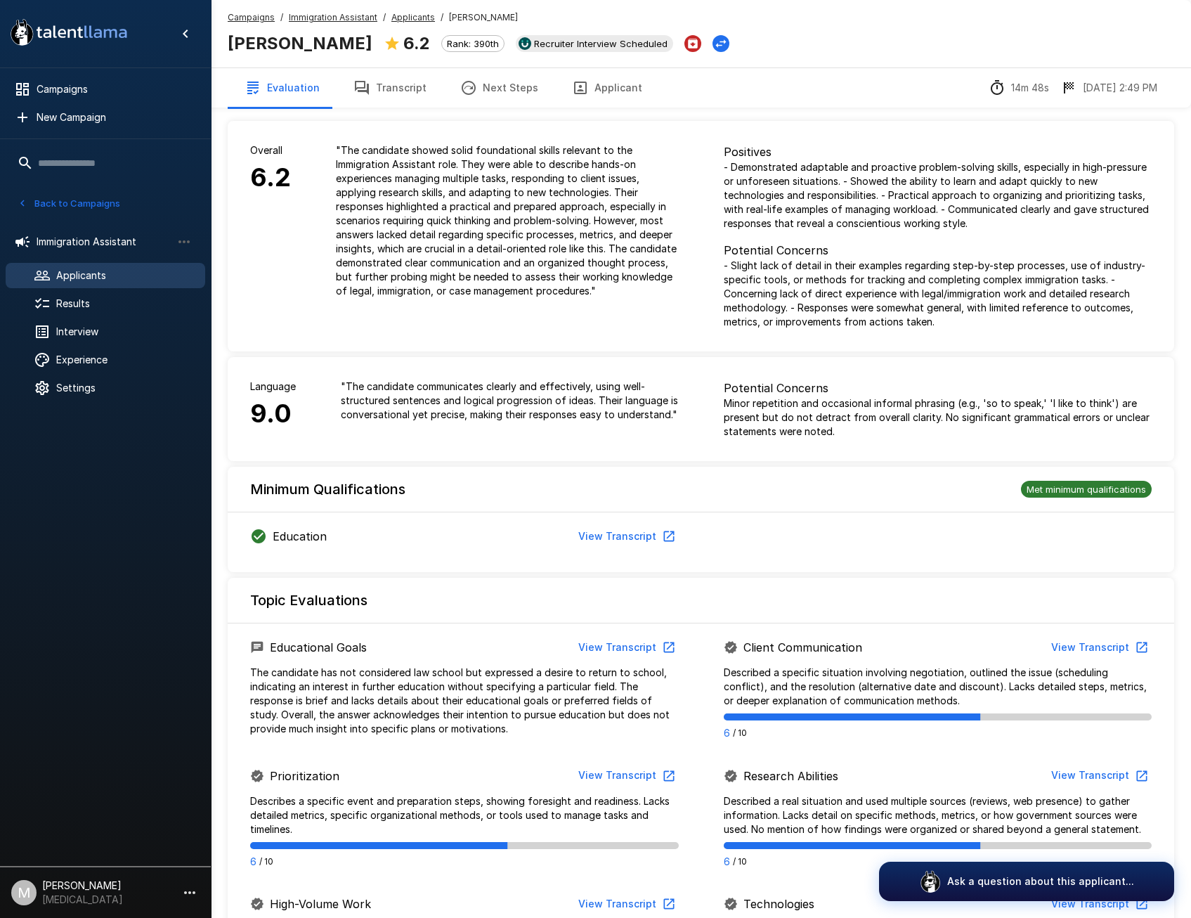
click at [401, 85] on button "Transcript" at bounding box center [390, 87] width 107 height 39
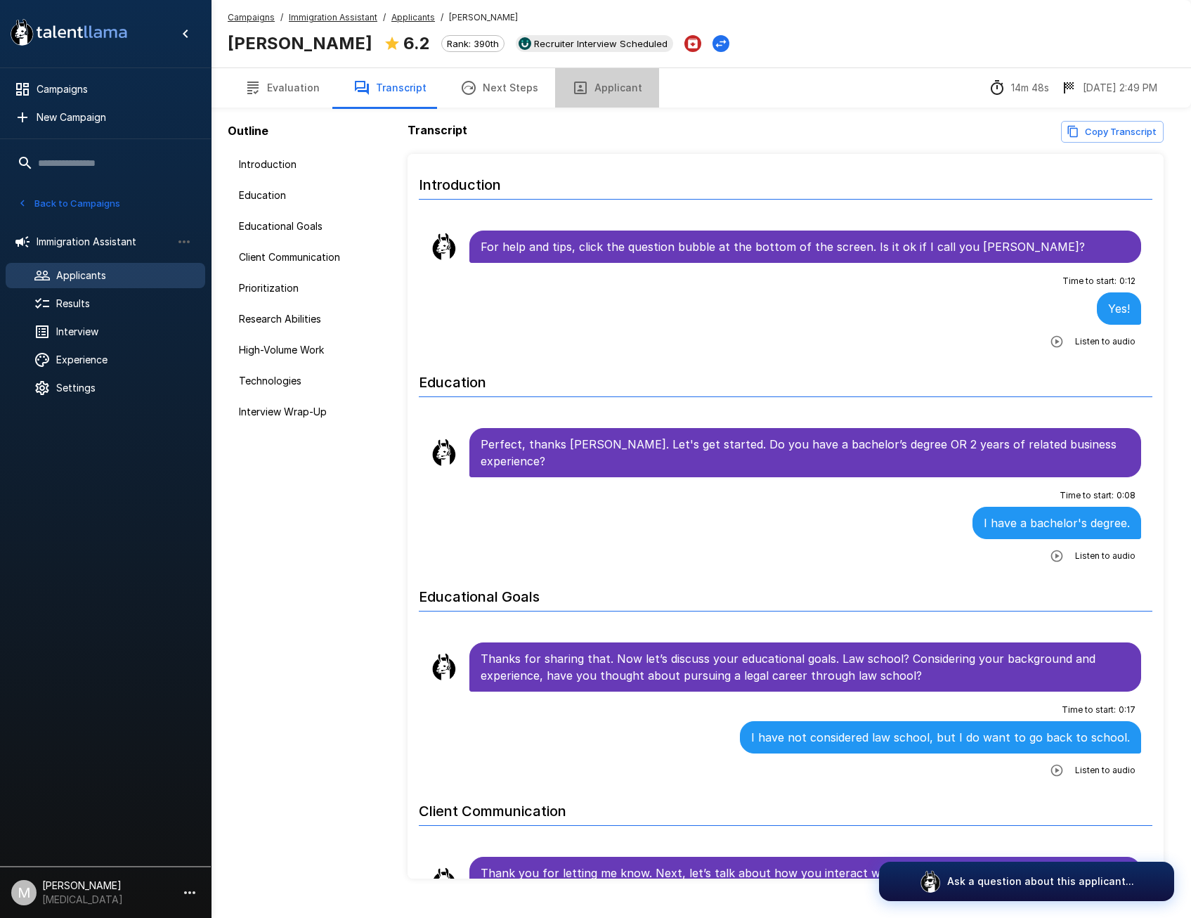
click at [615, 92] on button "Applicant" at bounding box center [607, 87] width 104 height 39
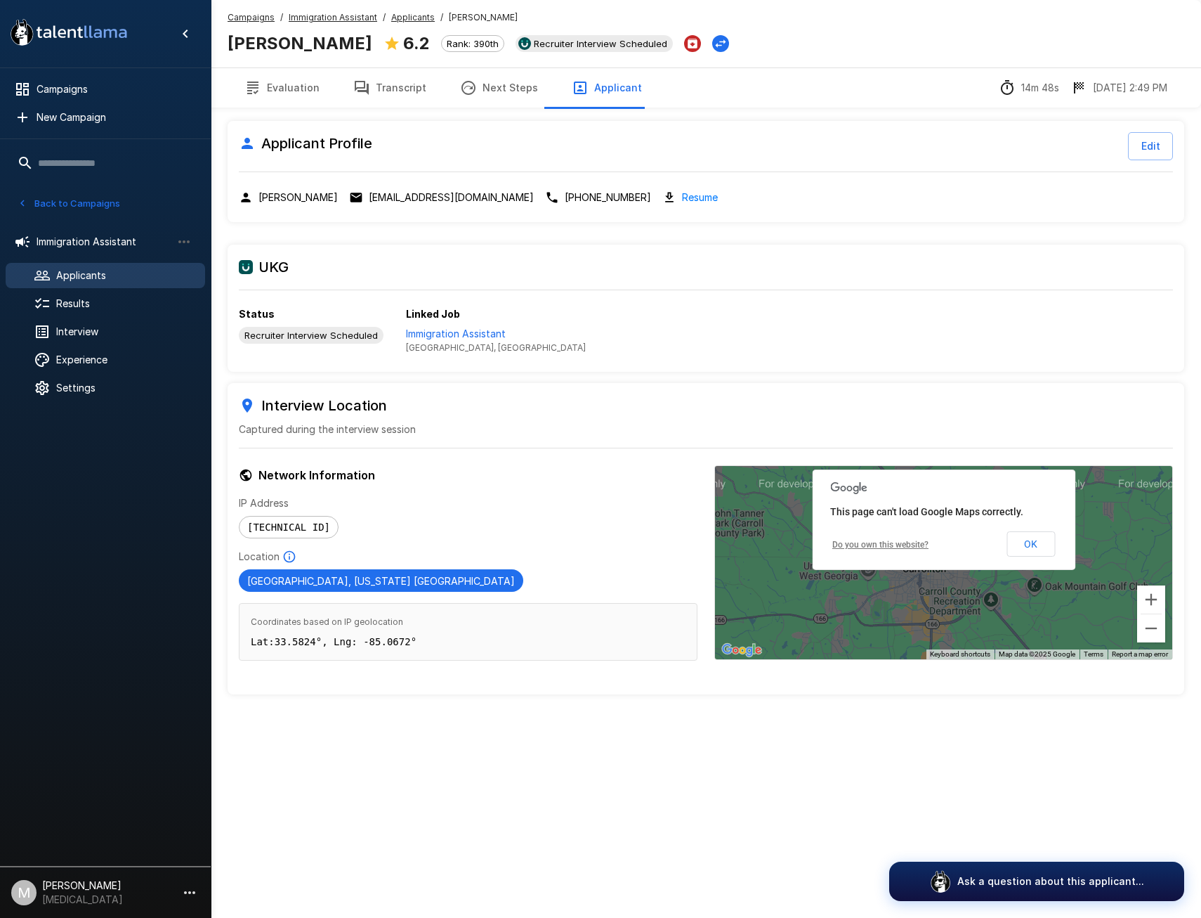
click at [386, 89] on button "Transcript" at bounding box center [390, 87] width 107 height 39
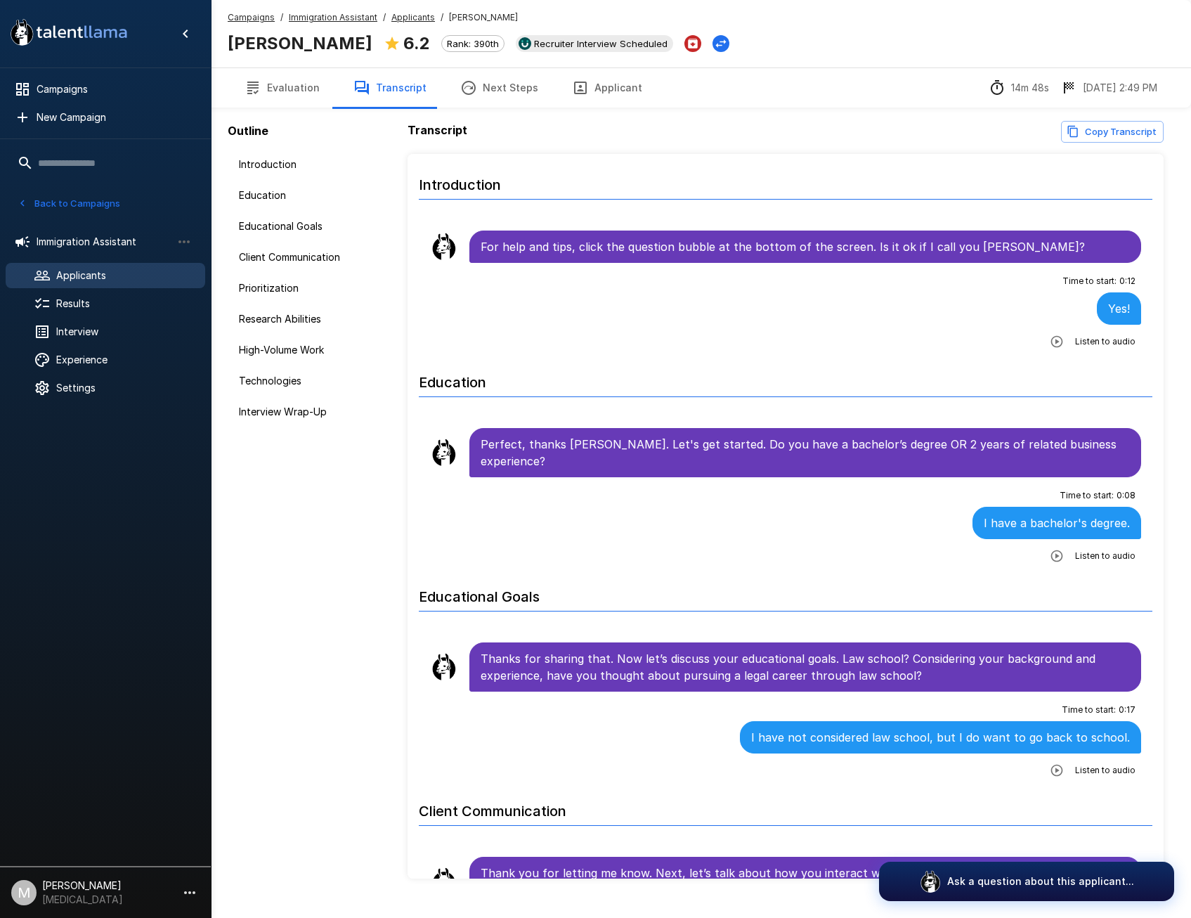
click at [572, 75] on button "Applicant" at bounding box center [607, 87] width 104 height 39
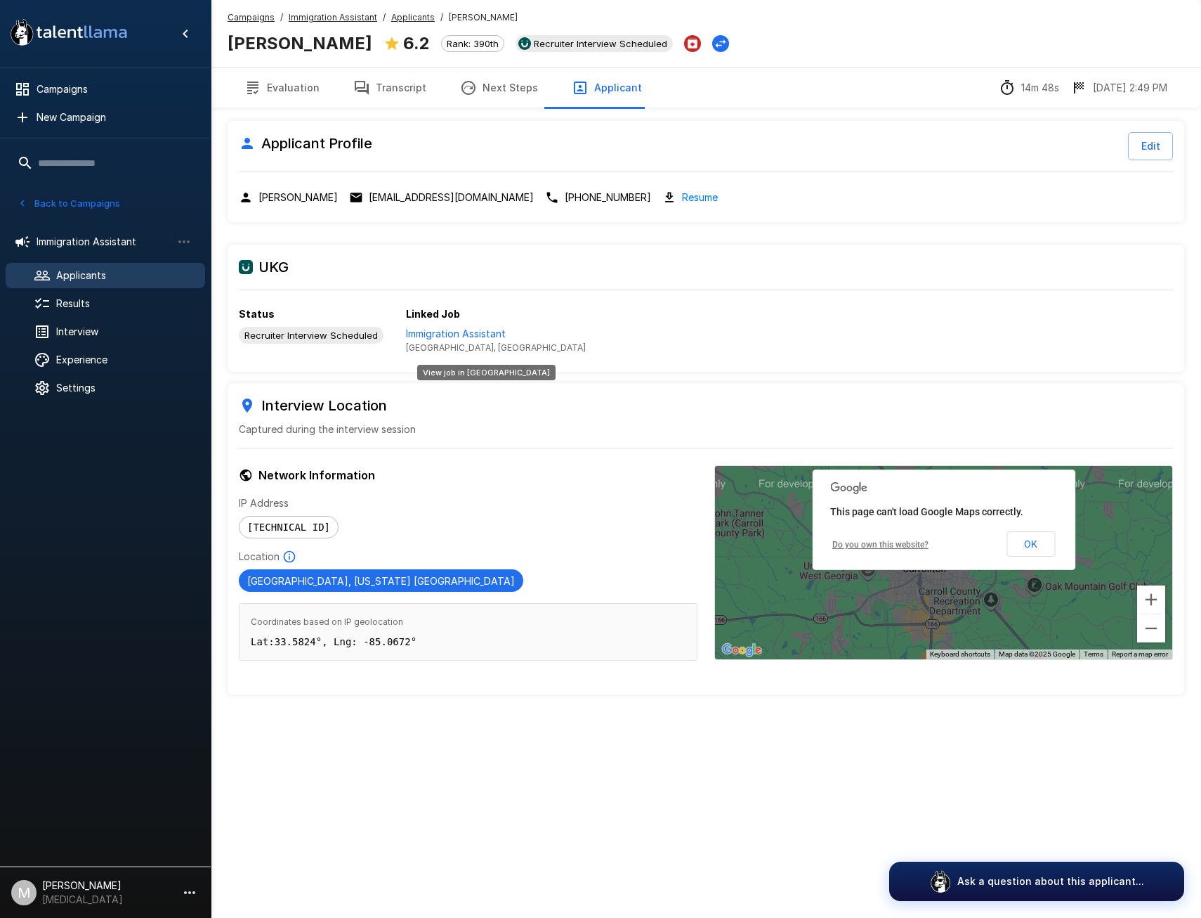
click at [486, 334] on p "Immigration Assistant" at bounding box center [496, 334] width 180 height 14
click at [374, 76] on button "Transcript" at bounding box center [390, 87] width 107 height 39
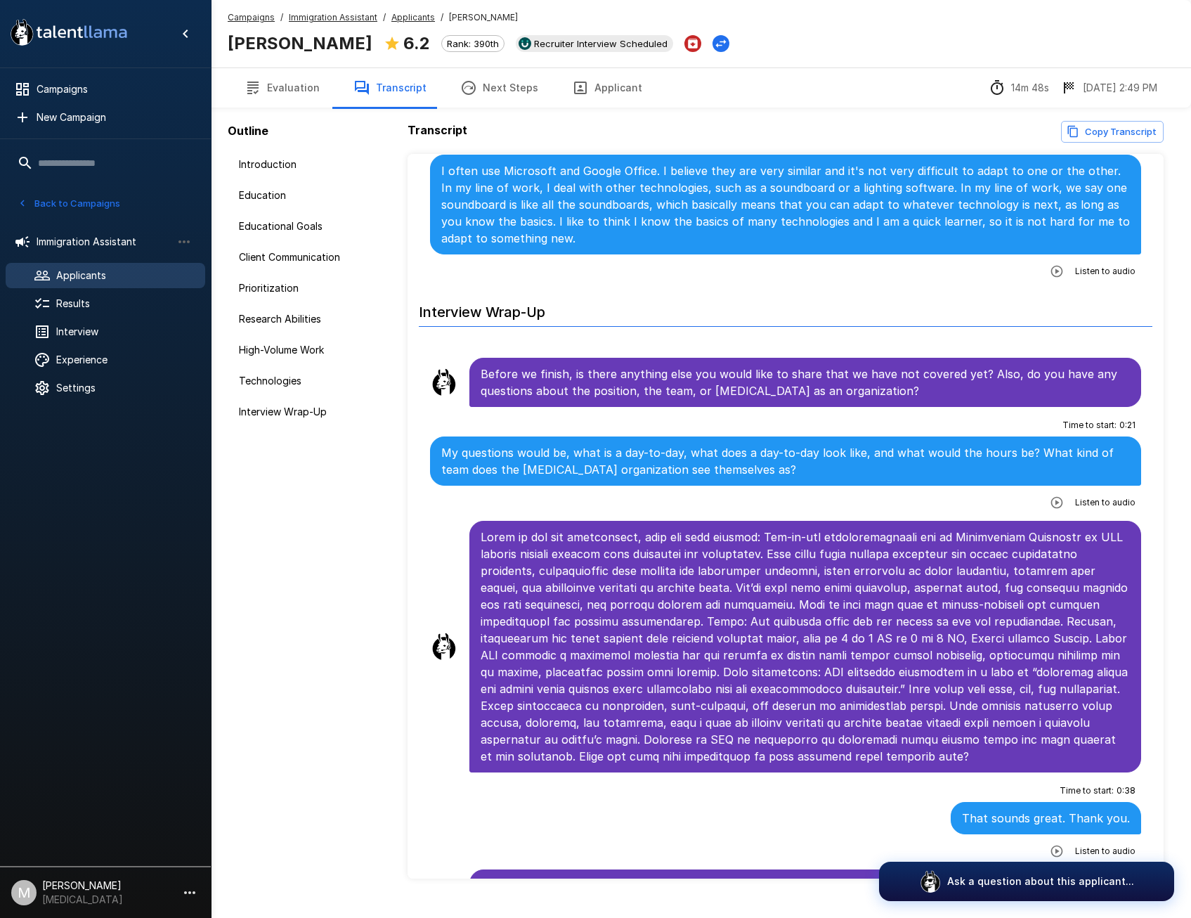
scroll to position [2985, 0]
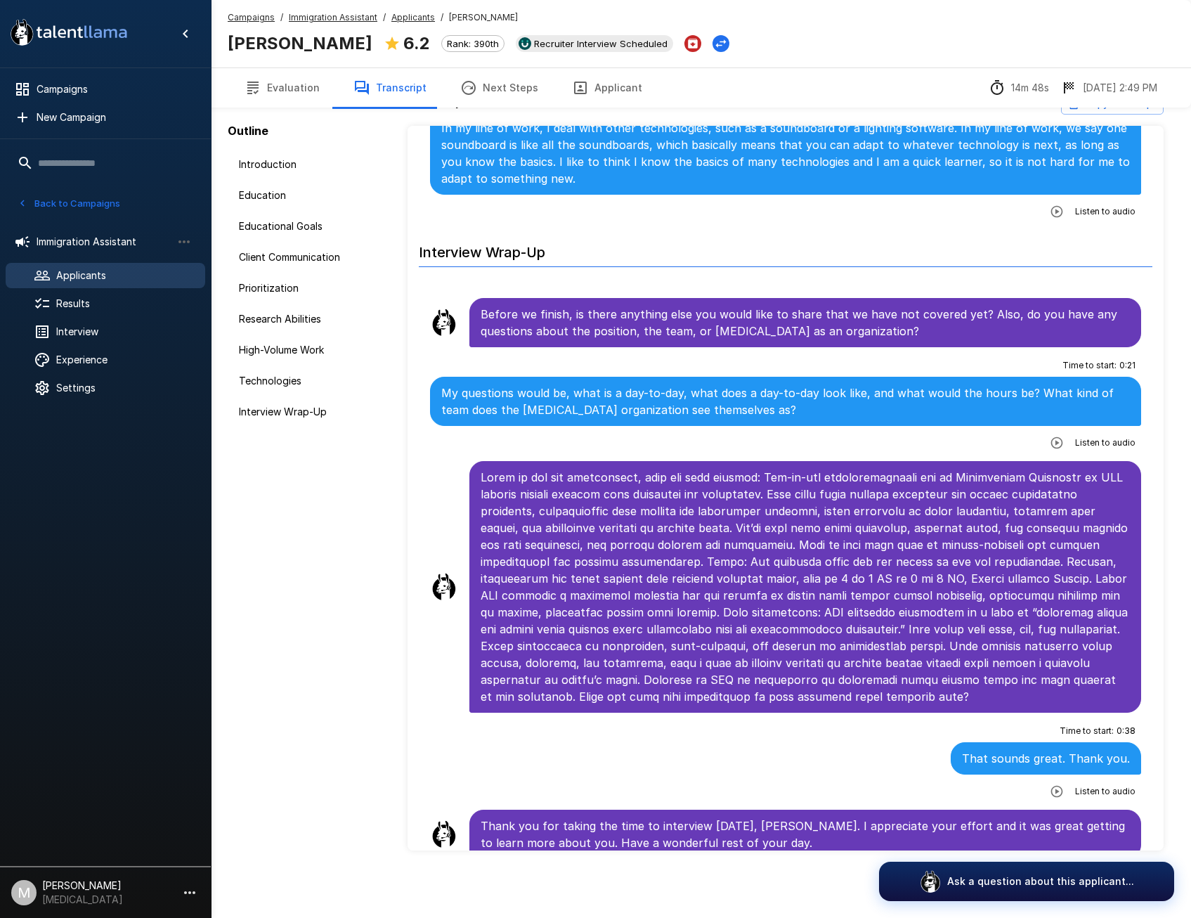
scroll to position [1, 0]
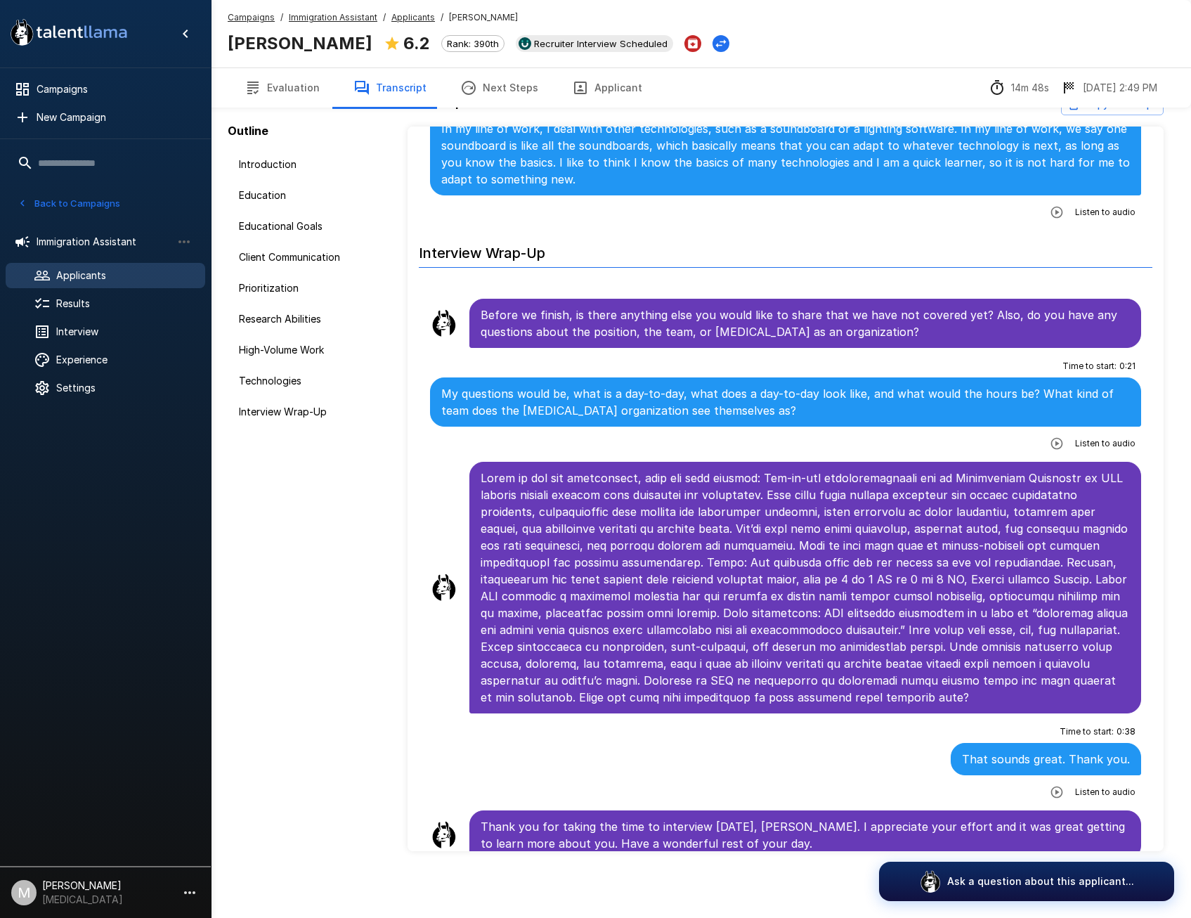
scroll to position [28, 0]
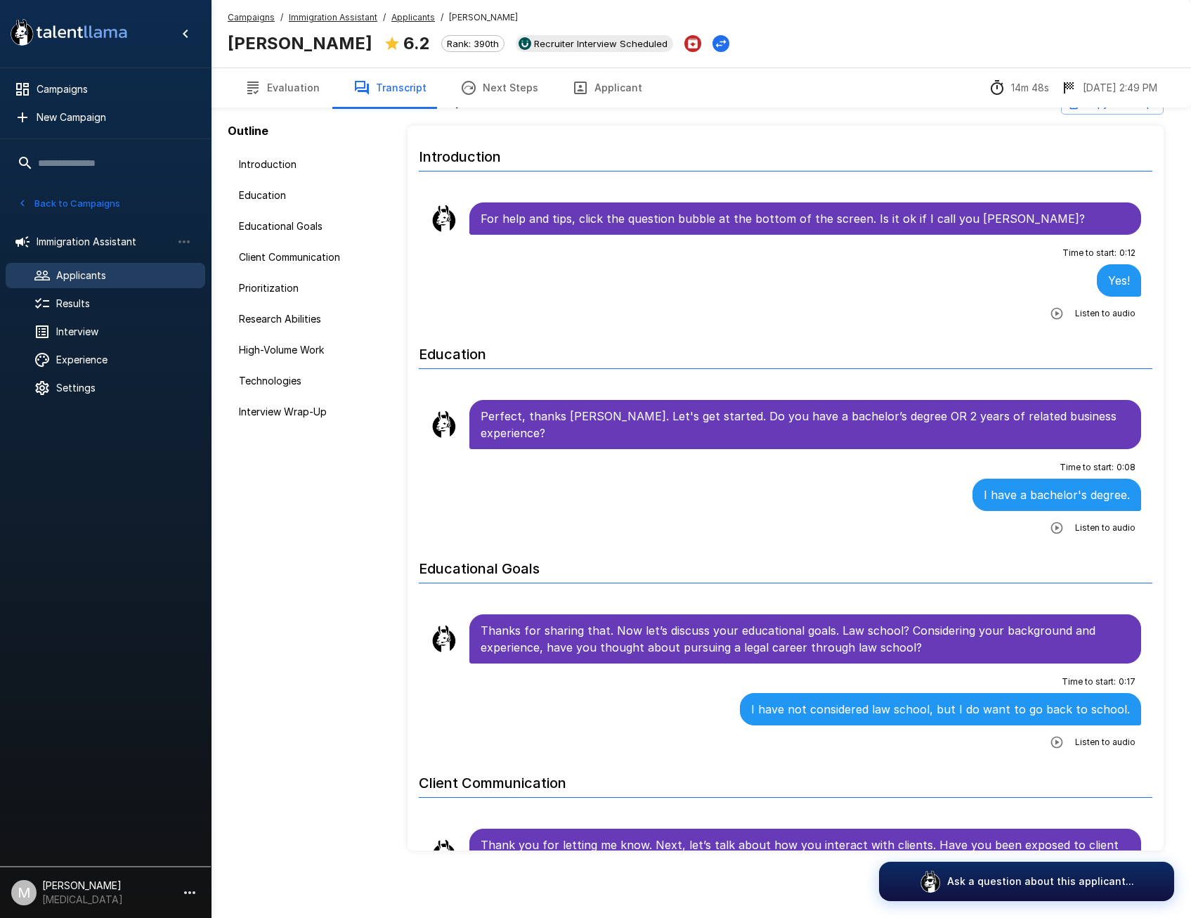
click at [618, 84] on button "Applicant" at bounding box center [607, 87] width 104 height 39
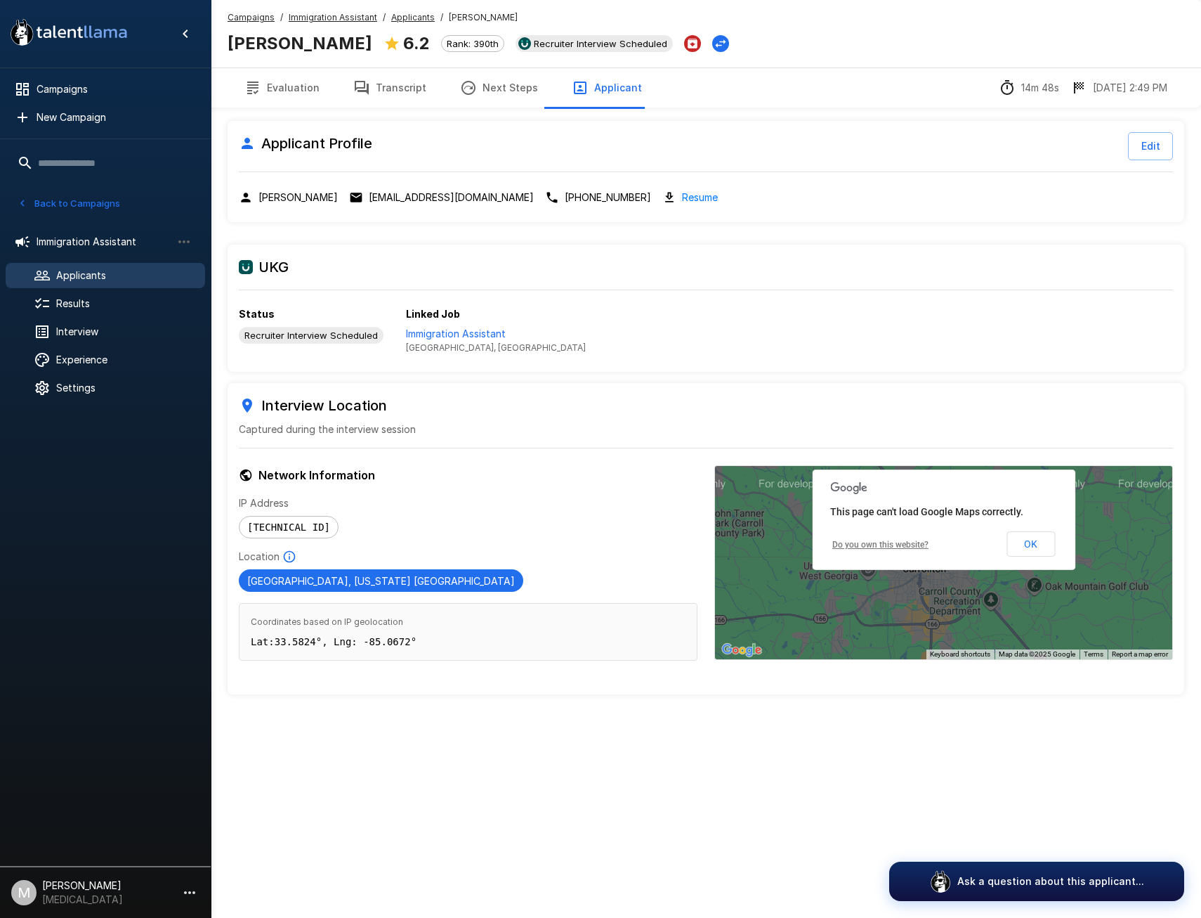
click at [682, 197] on link "Resume" at bounding box center [700, 197] width 36 height 16
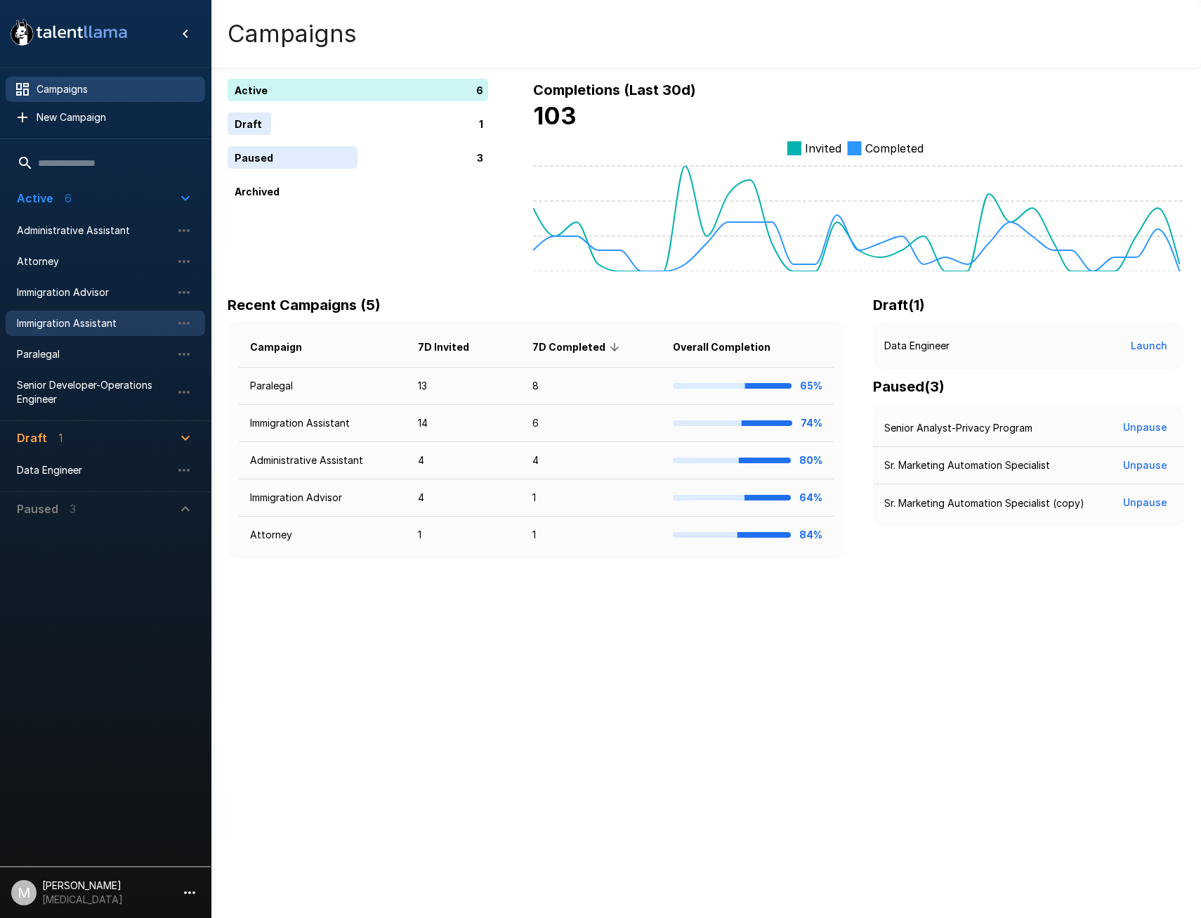
click at [63, 320] on span "Immigration Assistant" at bounding box center [94, 323] width 155 height 14
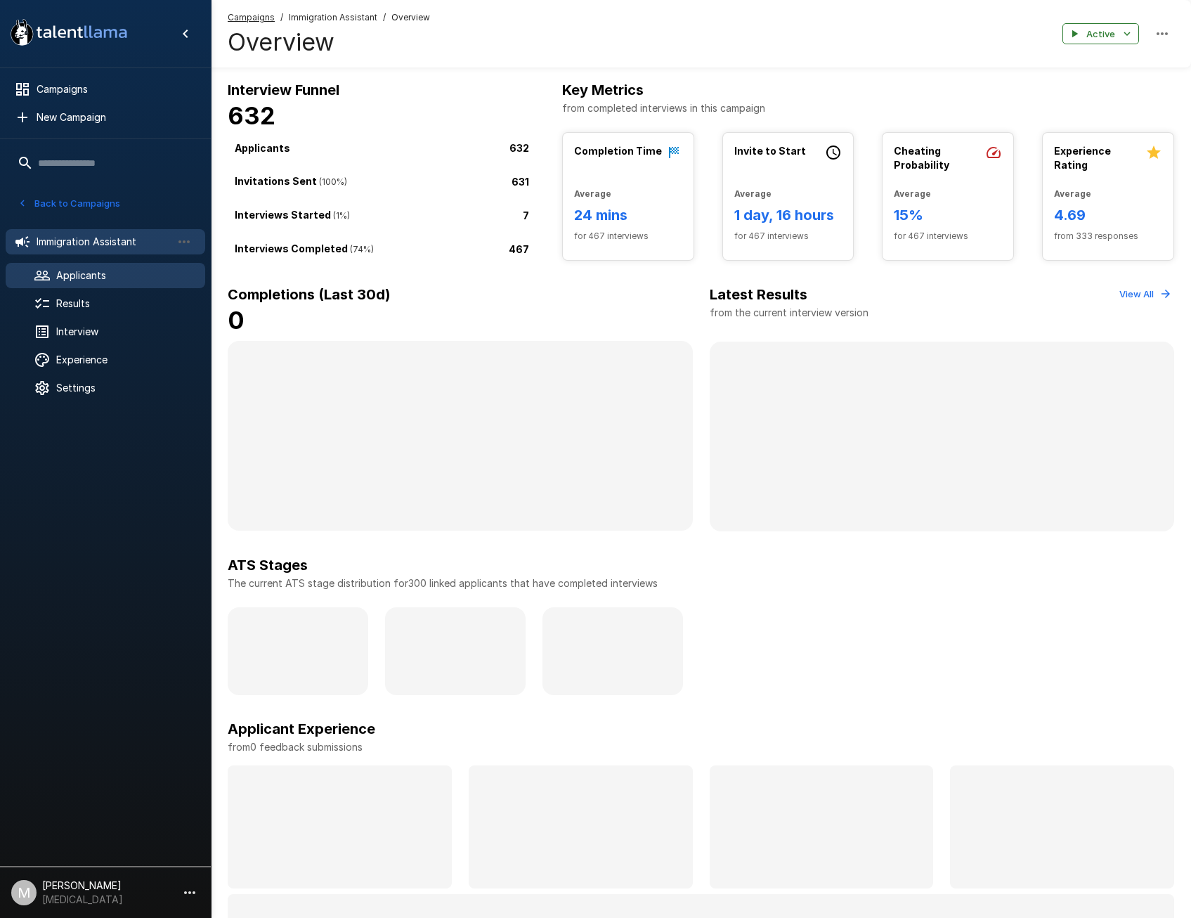
click at [71, 278] on span "Applicants" at bounding box center [125, 275] width 138 height 14
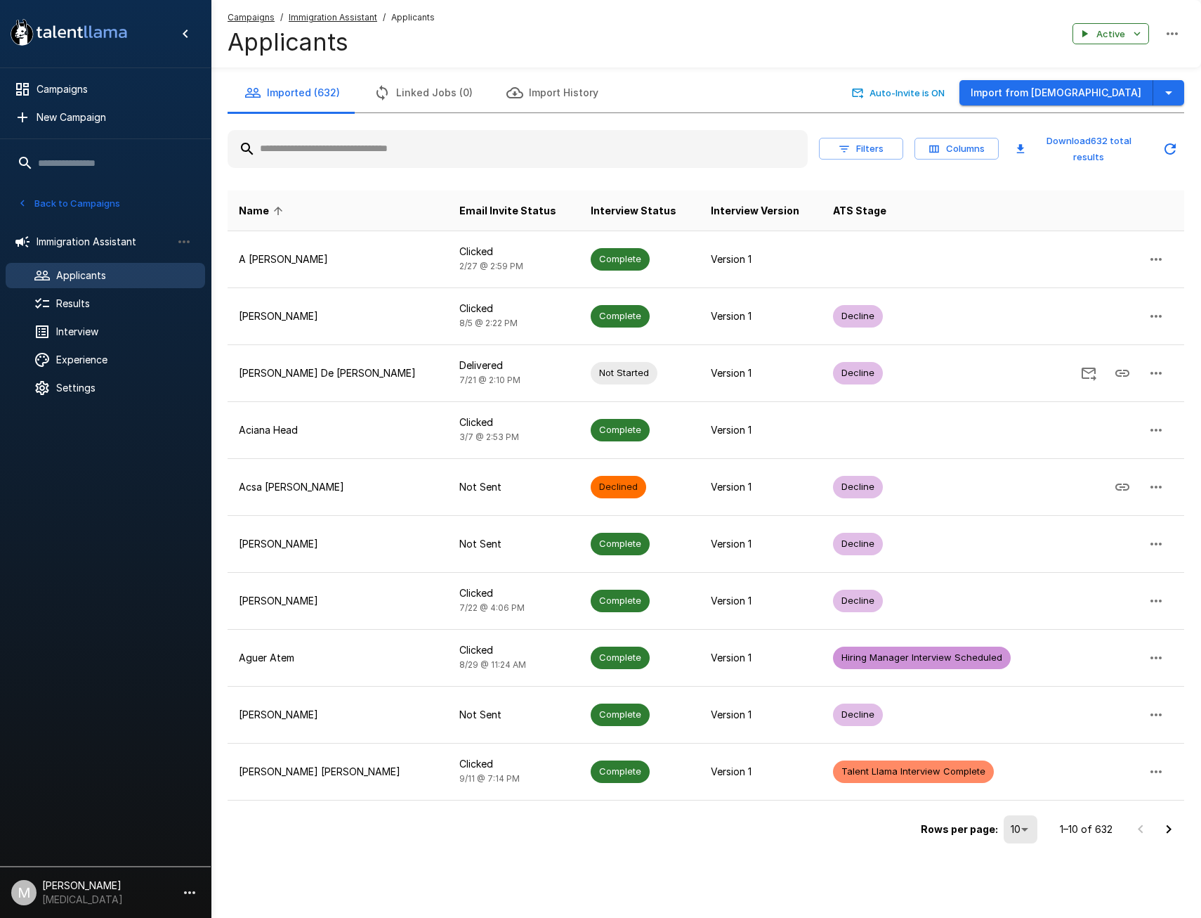
click at [336, 145] on input "text" at bounding box center [518, 148] width 580 height 25
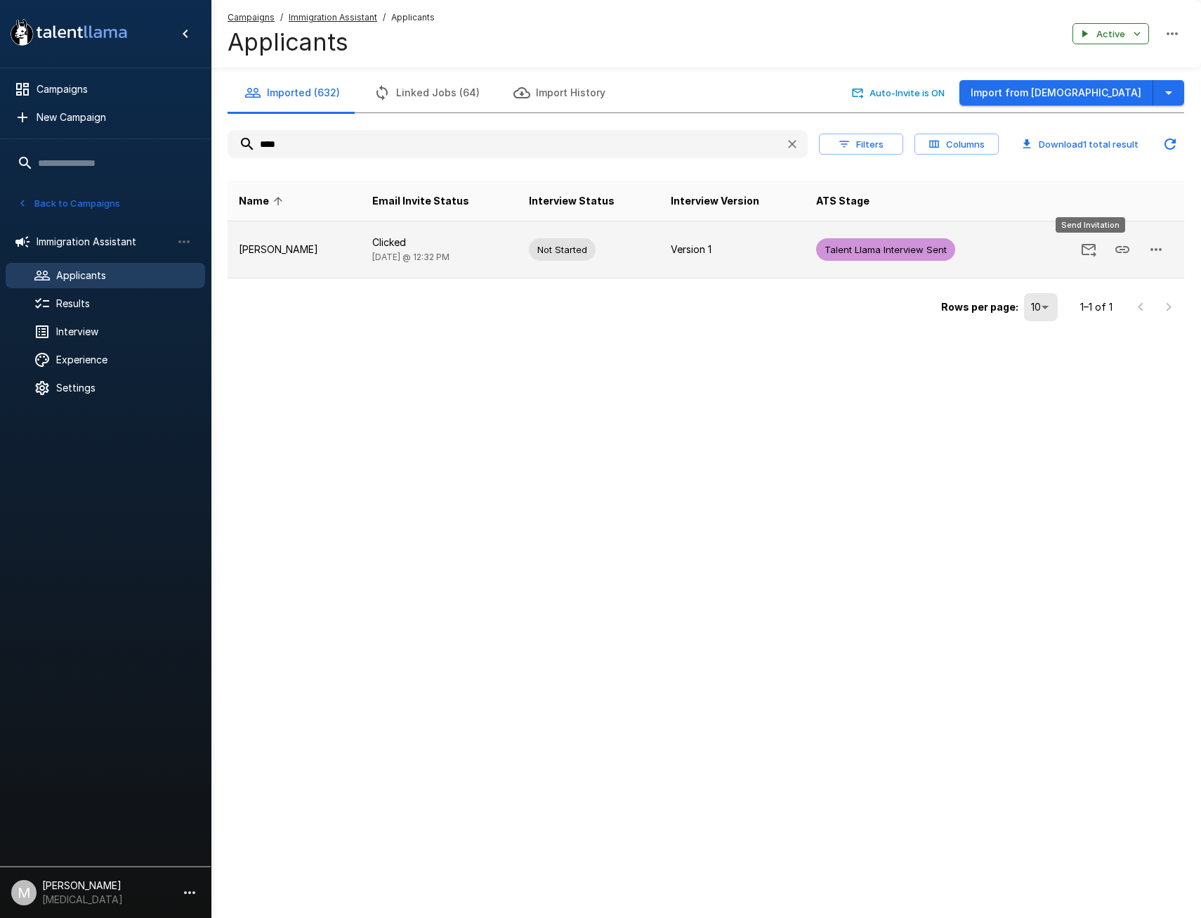
type input "****"
click at [1087, 252] on icon "Send Invitation" at bounding box center [1089, 249] width 17 height 17
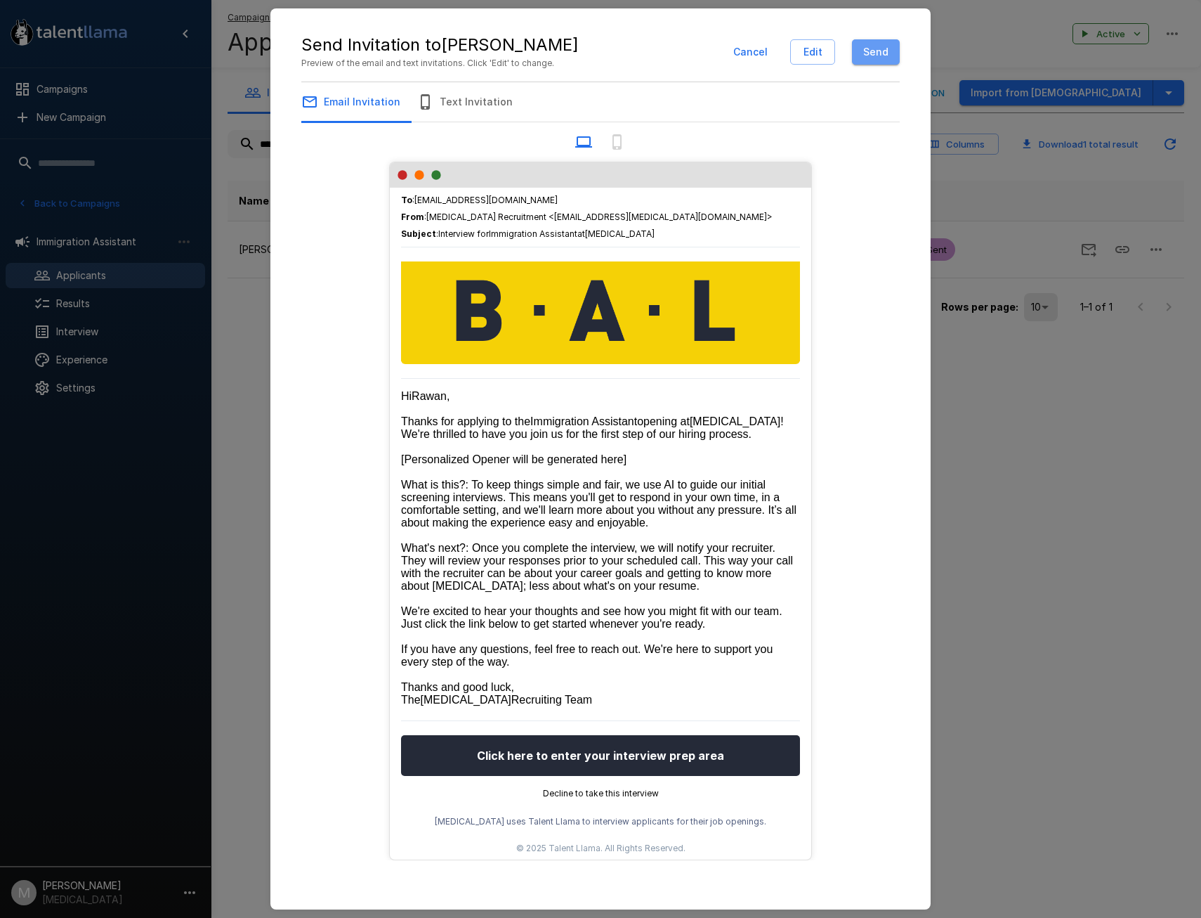
click at [874, 51] on button "Send" at bounding box center [876, 52] width 48 height 26
